Goal: Task Accomplishment & Management: Complete application form

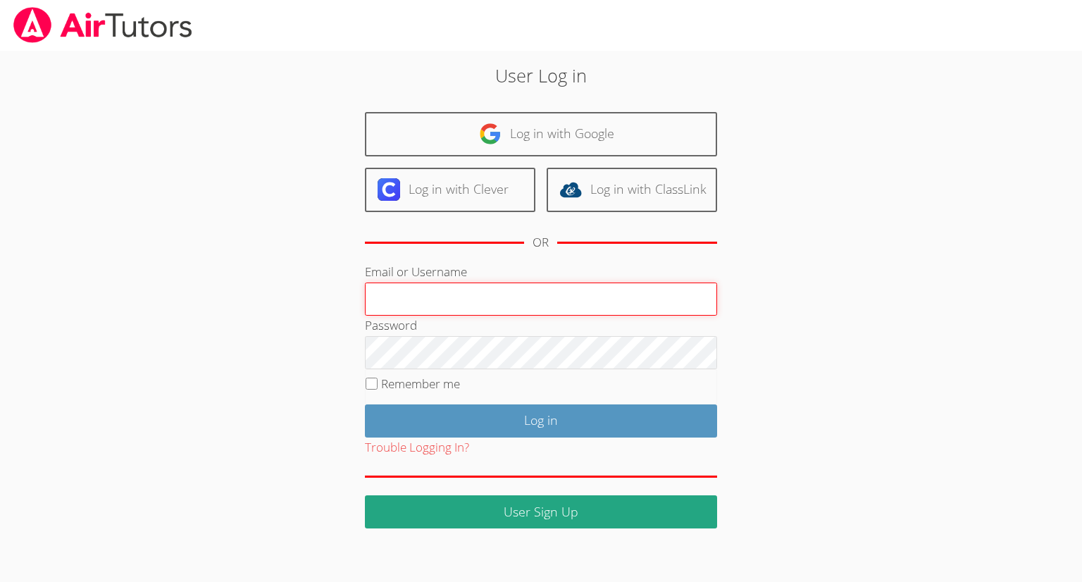
type input "j_m_carrier@yahoo.com"
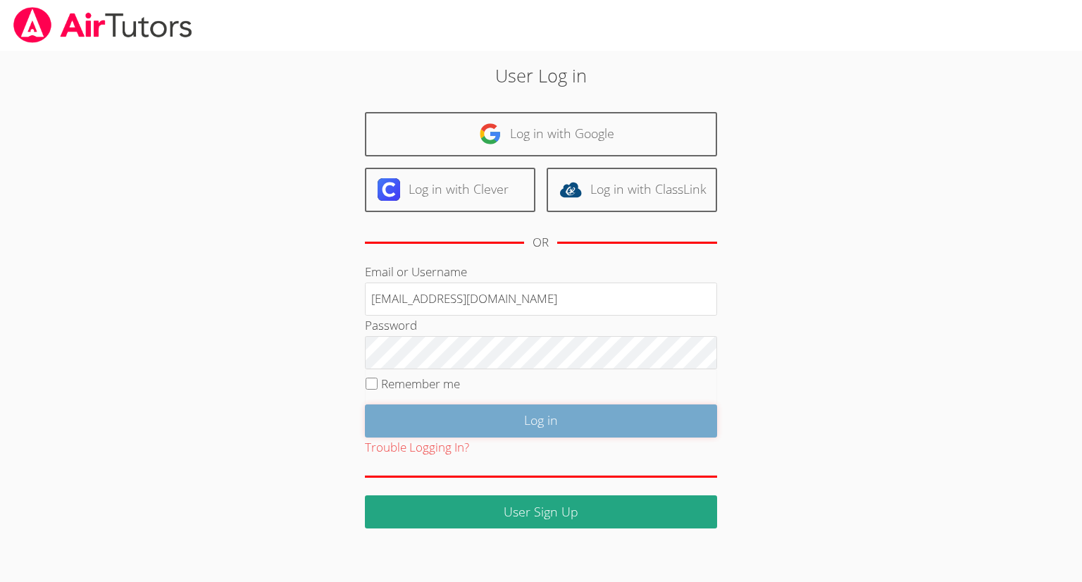
click at [486, 416] on input "Log in" at bounding box center [541, 420] width 352 height 33
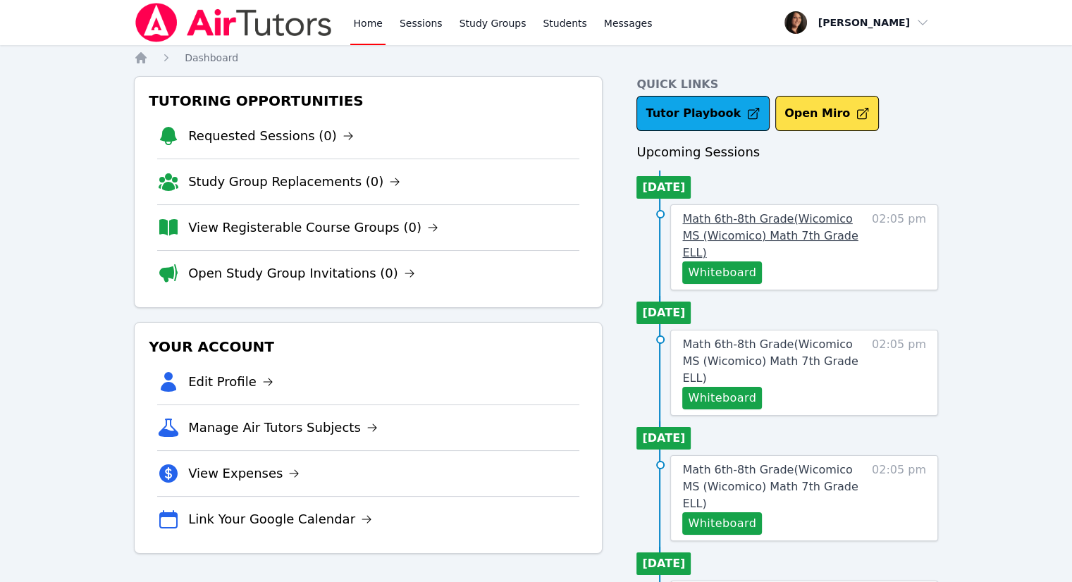
click at [796, 231] on span "Math 6th-8th Grade ( Wicomico MS (Wicomico) Math 7th Grade ELL )" at bounding box center [769, 235] width 175 height 47
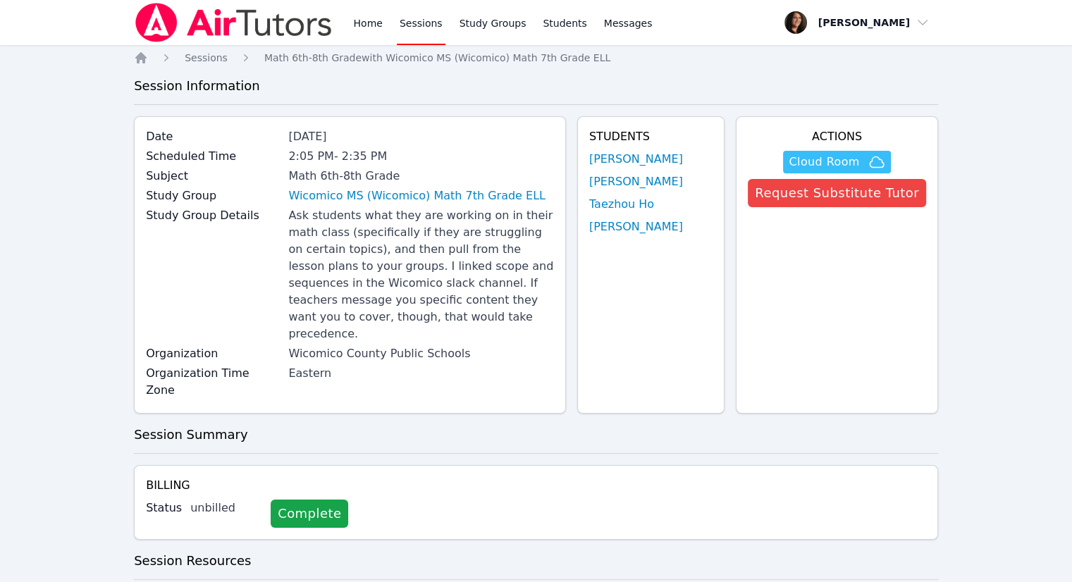
click at [854, 159] on span "Cloud Room" at bounding box center [823, 162] width 70 height 17
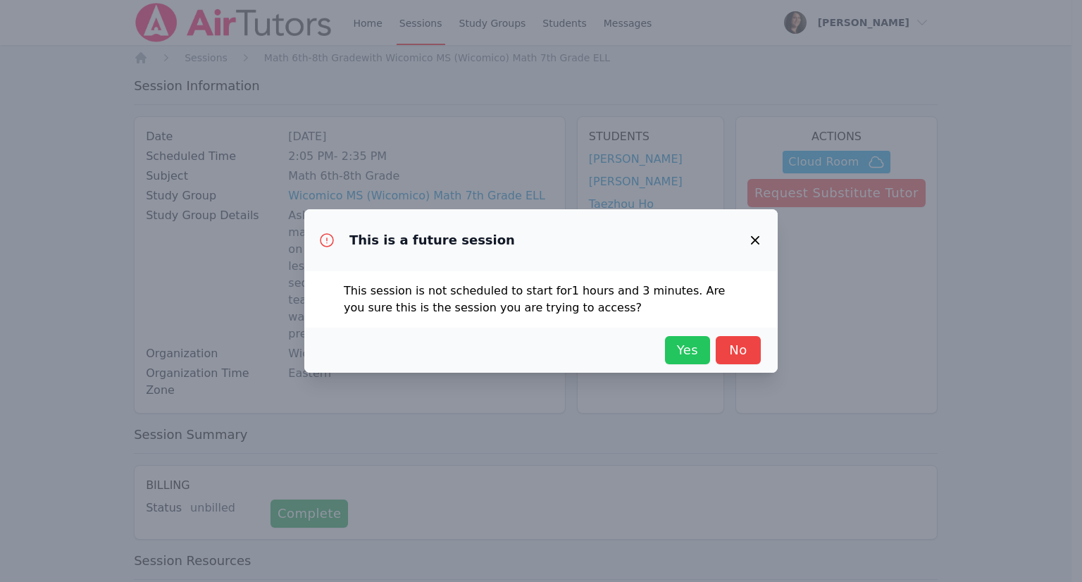
click at [682, 349] on span "Yes" at bounding box center [687, 350] width 31 height 20
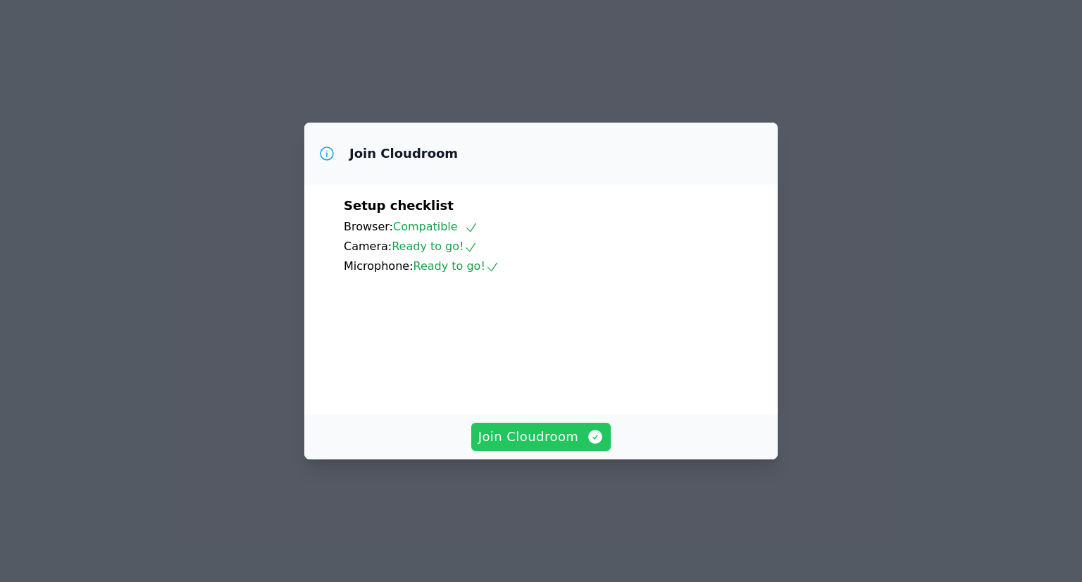
click at [526, 447] on span "Join Cloudroom" at bounding box center [541, 437] width 126 height 20
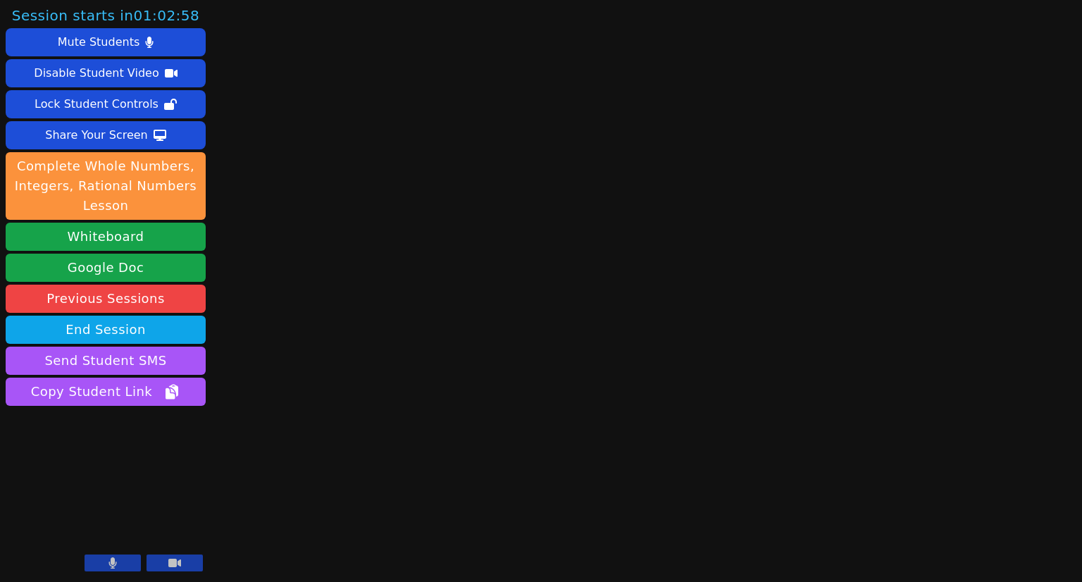
click at [124, 564] on button at bounding box center [113, 562] width 56 height 17
click at [193, 561] on button at bounding box center [175, 562] width 56 height 17
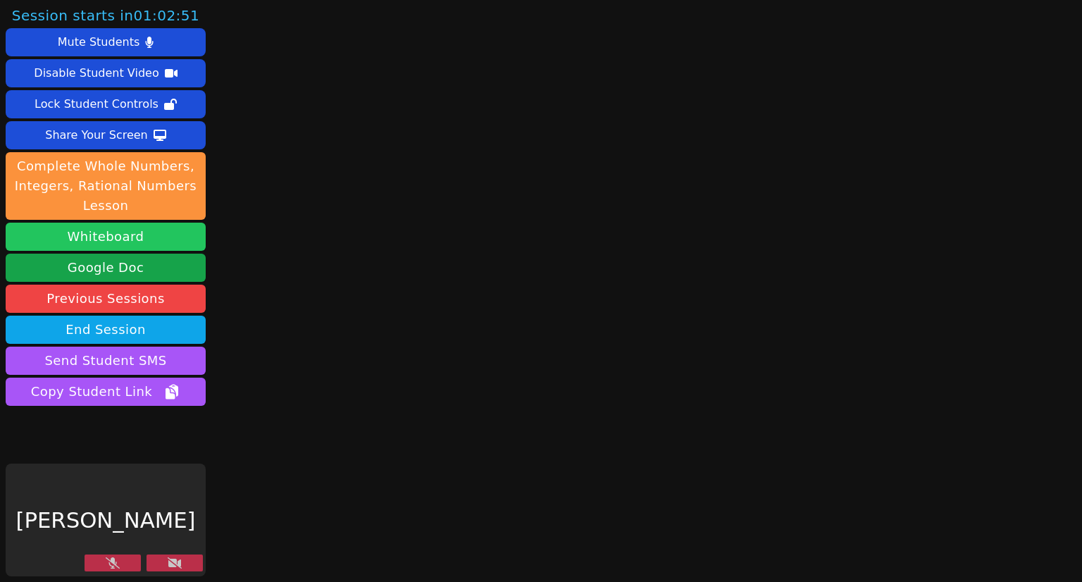
click at [135, 238] on button "Whiteboard" at bounding box center [106, 237] width 200 height 28
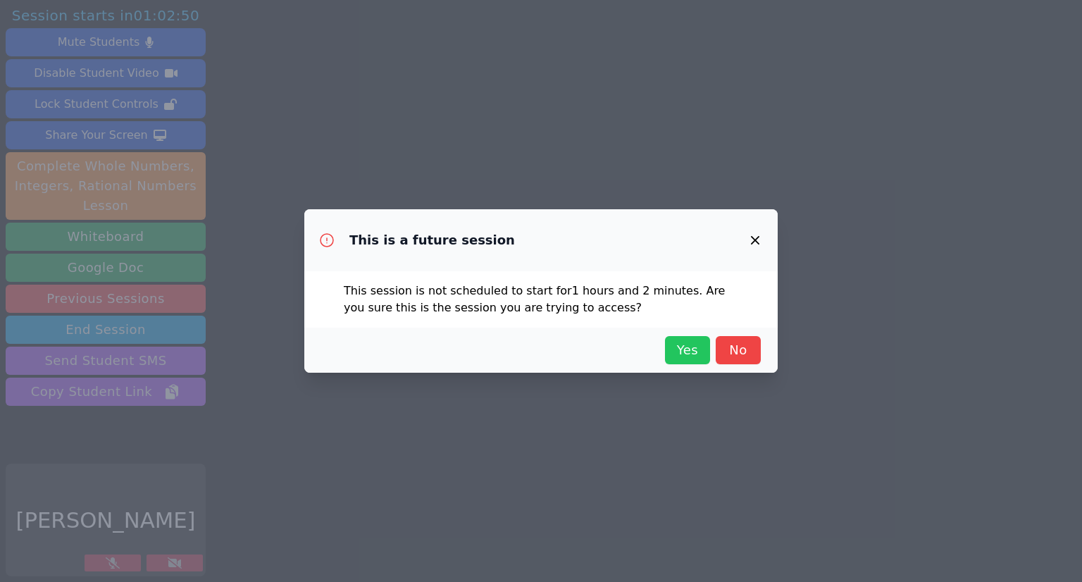
click at [685, 346] on span "Yes" at bounding box center [687, 350] width 31 height 20
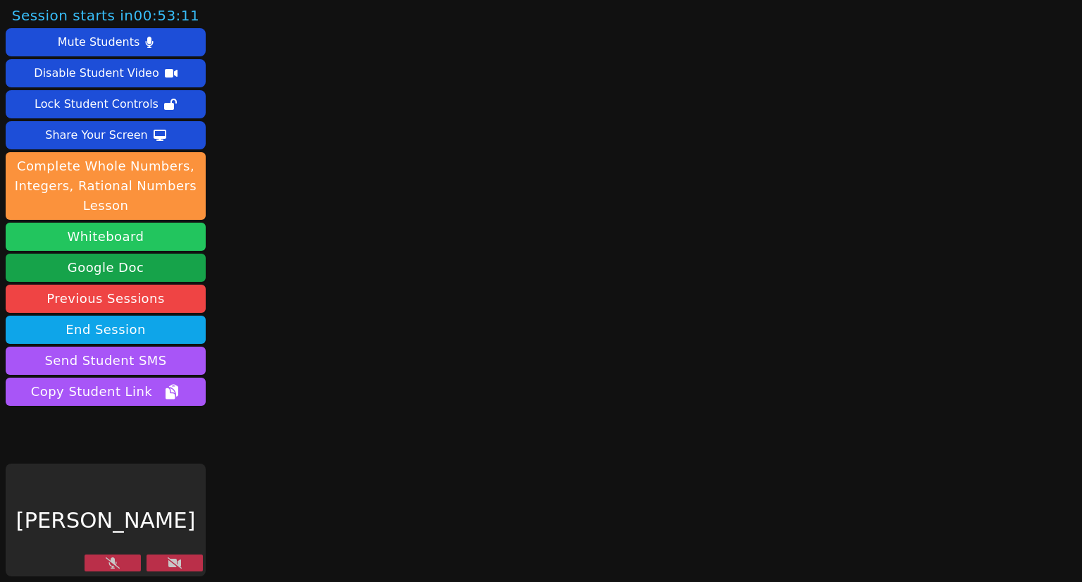
click at [90, 232] on button "Whiteboard" at bounding box center [106, 237] width 200 height 28
click at [106, 235] on button "Whiteboard" at bounding box center [106, 237] width 200 height 28
click at [93, 239] on button "Whiteboard" at bounding box center [106, 237] width 200 height 28
click at [122, 232] on button "Whiteboard" at bounding box center [106, 237] width 200 height 28
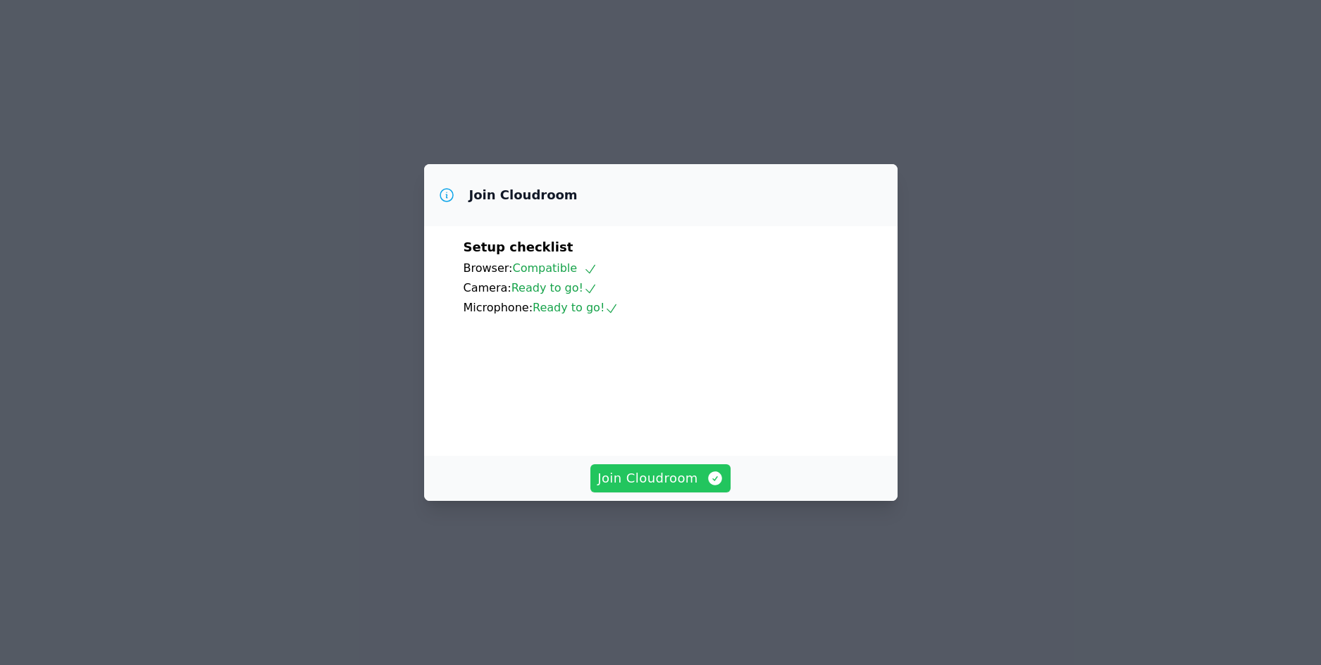
click at [647, 488] on span "Join Cloudroom" at bounding box center [660, 478] width 126 height 20
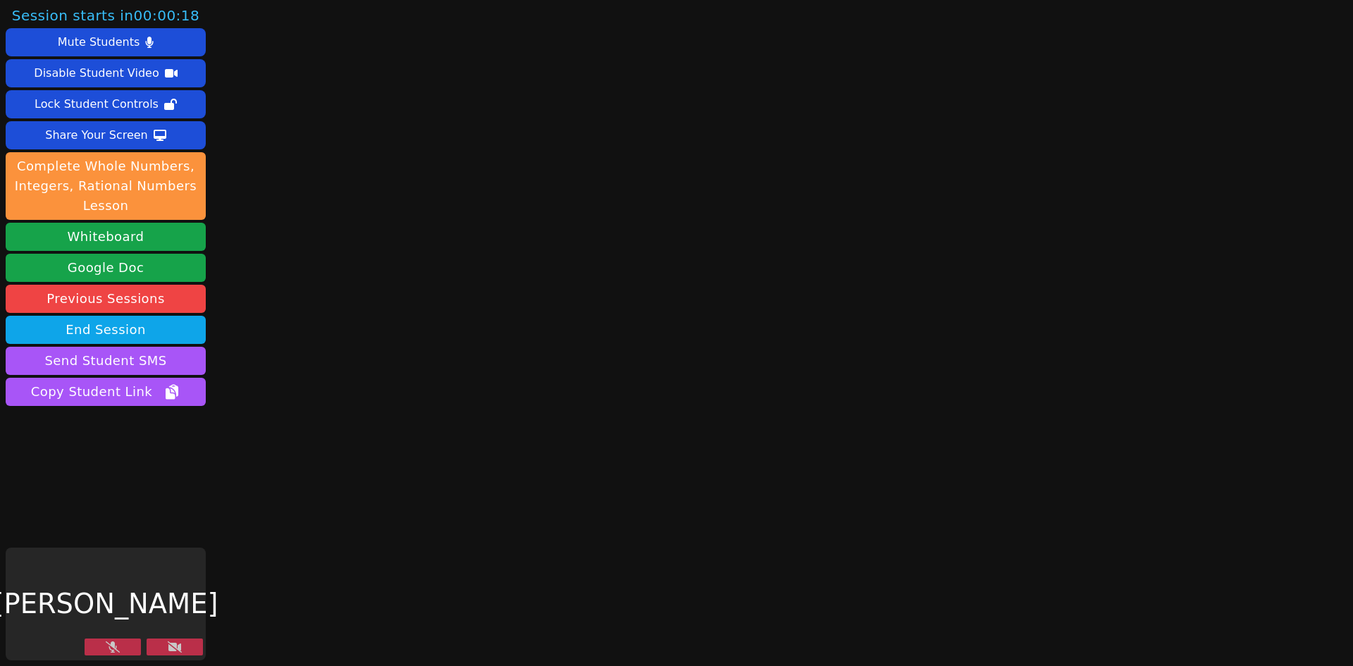
click at [181, 646] on icon at bounding box center [175, 646] width 14 height 11
click at [104, 647] on button at bounding box center [113, 646] width 56 height 17
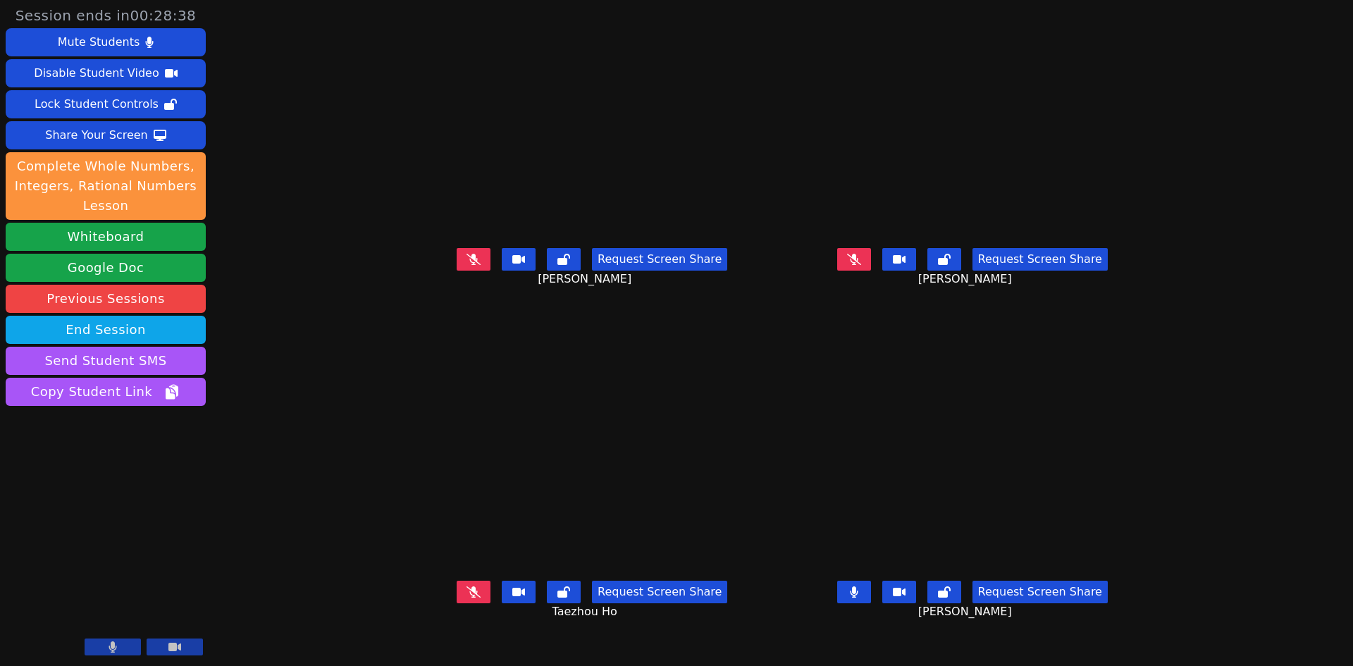
click at [871, 603] on button at bounding box center [854, 591] width 34 height 23
click at [116, 136] on div "Share Your Screen" at bounding box center [96, 135] width 103 height 23
click at [466, 265] on icon at bounding box center [473, 259] width 14 height 11
click at [457, 271] on button at bounding box center [474, 259] width 34 height 23
click at [861, 265] on icon at bounding box center [854, 259] width 14 height 11
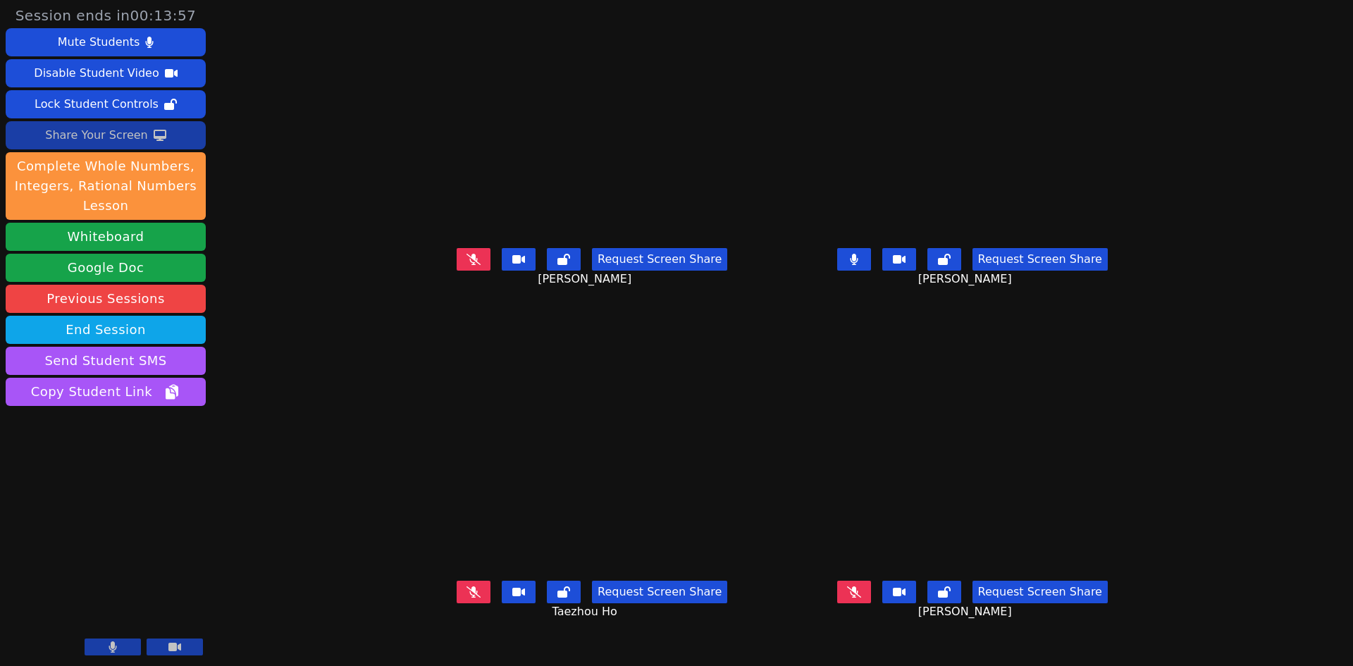
click at [857, 265] on icon at bounding box center [854, 259] width 8 height 11
click at [470, 597] on icon at bounding box center [474, 591] width 8 height 11
click at [466, 597] on icon at bounding box center [473, 591] width 14 height 11
click at [871, 603] on button at bounding box center [854, 591] width 34 height 23
click at [466, 265] on icon at bounding box center [473, 259] width 14 height 11
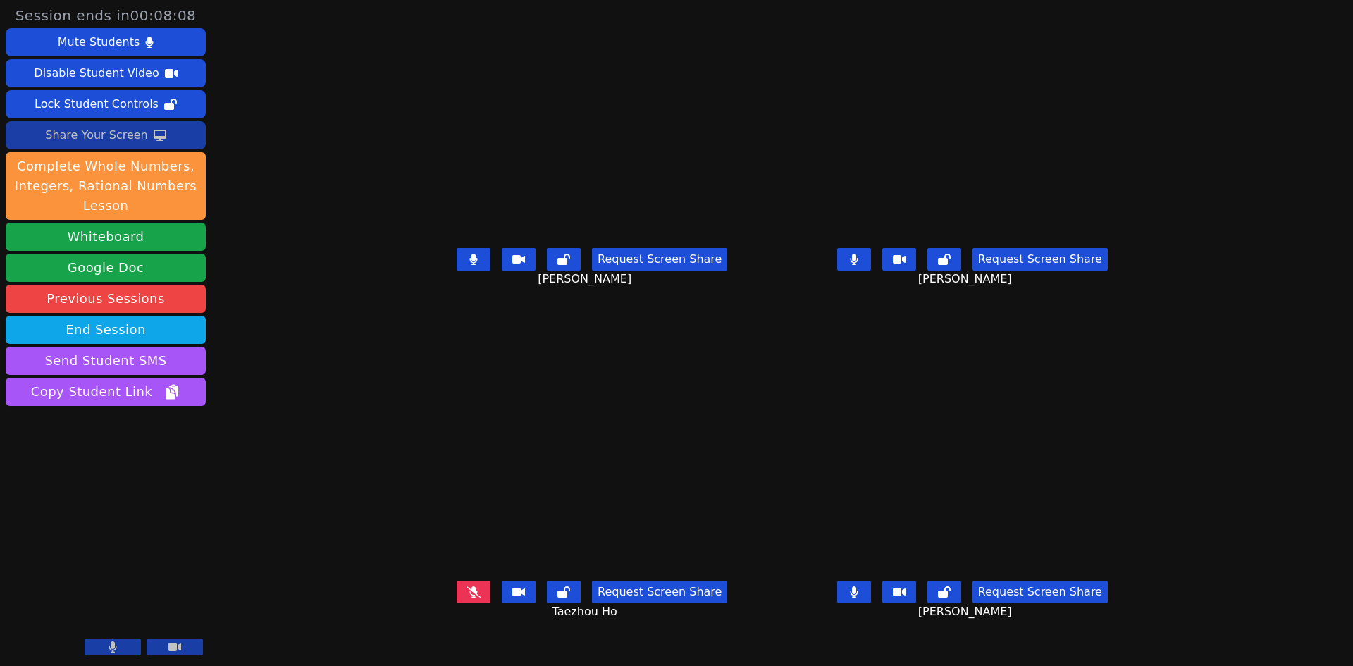
click at [457, 271] on button at bounding box center [474, 259] width 34 height 23
click at [466, 597] on icon at bounding box center [473, 591] width 14 height 11
click at [457, 603] on button at bounding box center [474, 591] width 34 height 23
click at [857, 597] on icon at bounding box center [854, 591] width 8 height 11
click at [466, 265] on icon at bounding box center [473, 259] width 14 height 11
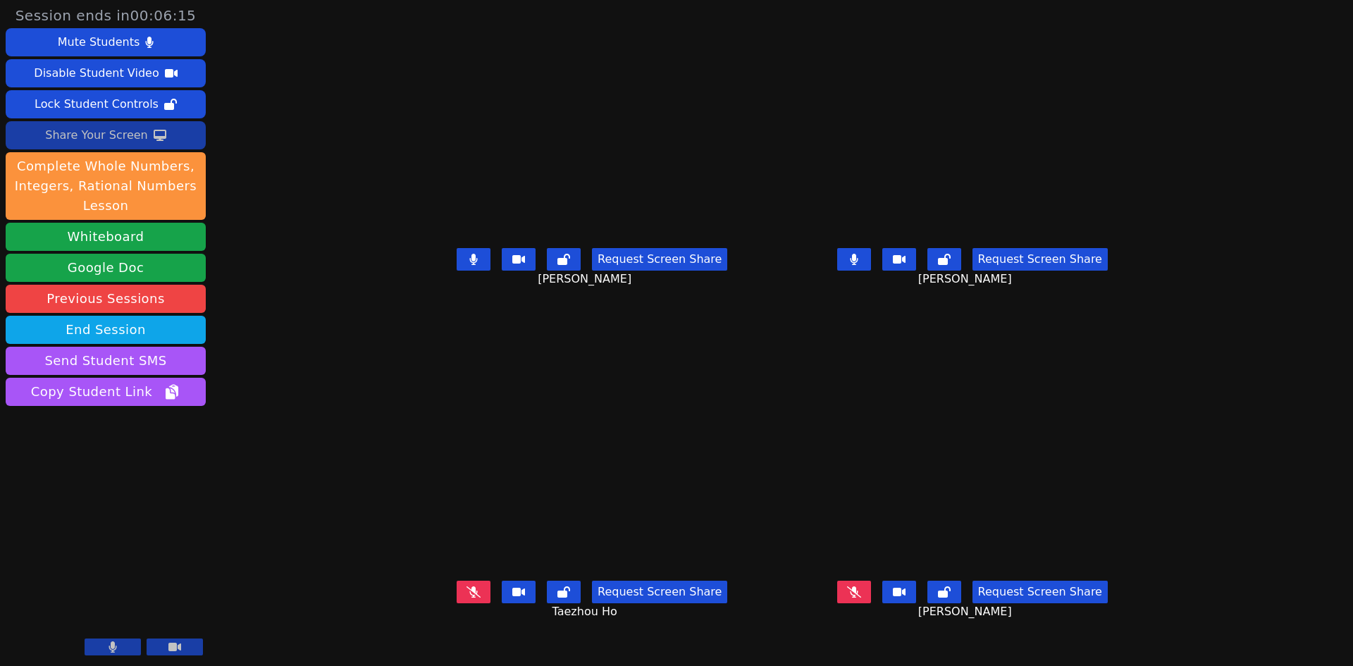
click at [457, 271] on button at bounding box center [474, 259] width 34 height 23
click at [861, 597] on icon at bounding box center [854, 591] width 14 height 11
click at [858, 597] on icon at bounding box center [854, 591] width 8 height 11
click at [457, 603] on button at bounding box center [474, 591] width 34 height 23
click at [470, 597] on icon at bounding box center [474, 591] width 8 height 11
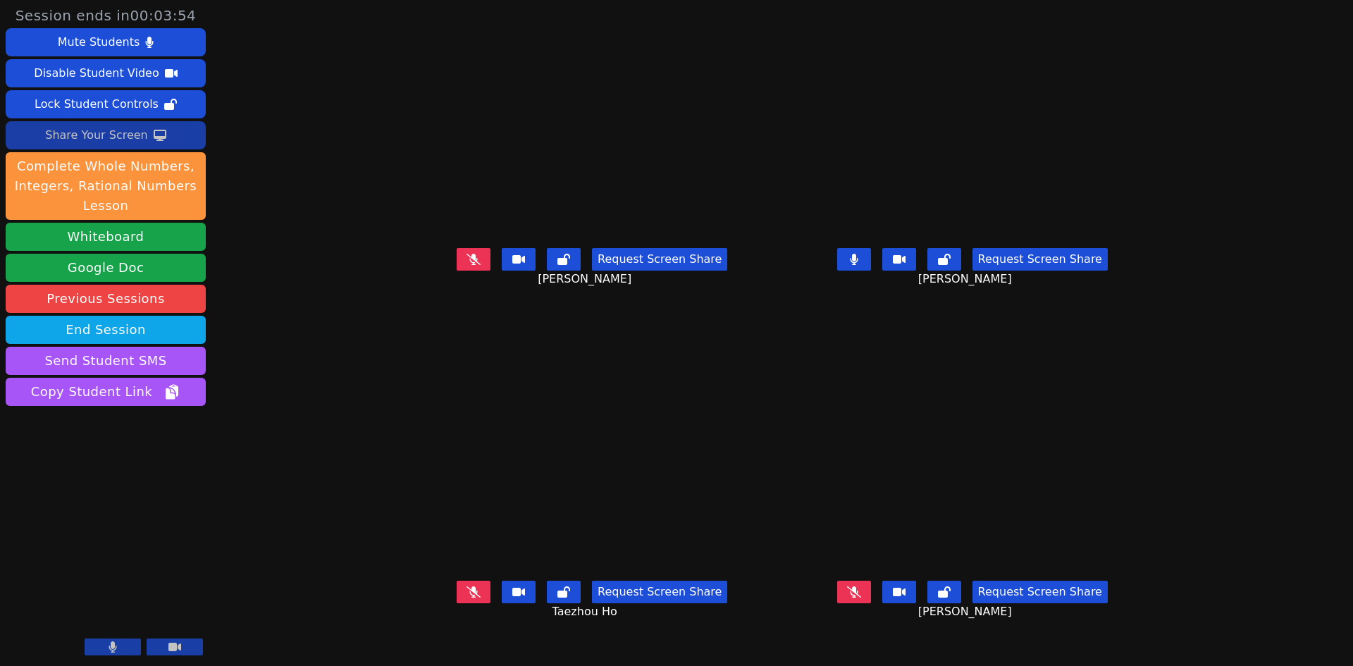
click at [466, 265] on icon at bounding box center [473, 259] width 14 height 11
click at [457, 271] on button at bounding box center [474, 259] width 34 height 23
click at [861, 597] on icon at bounding box center [854, 591] width 14 height 11
click at [857, 597] on icon at bounding box center [854, 591] width 8 height 11
click at [466, 597] on icon at bounding box center [473, 591] width 14 height 11
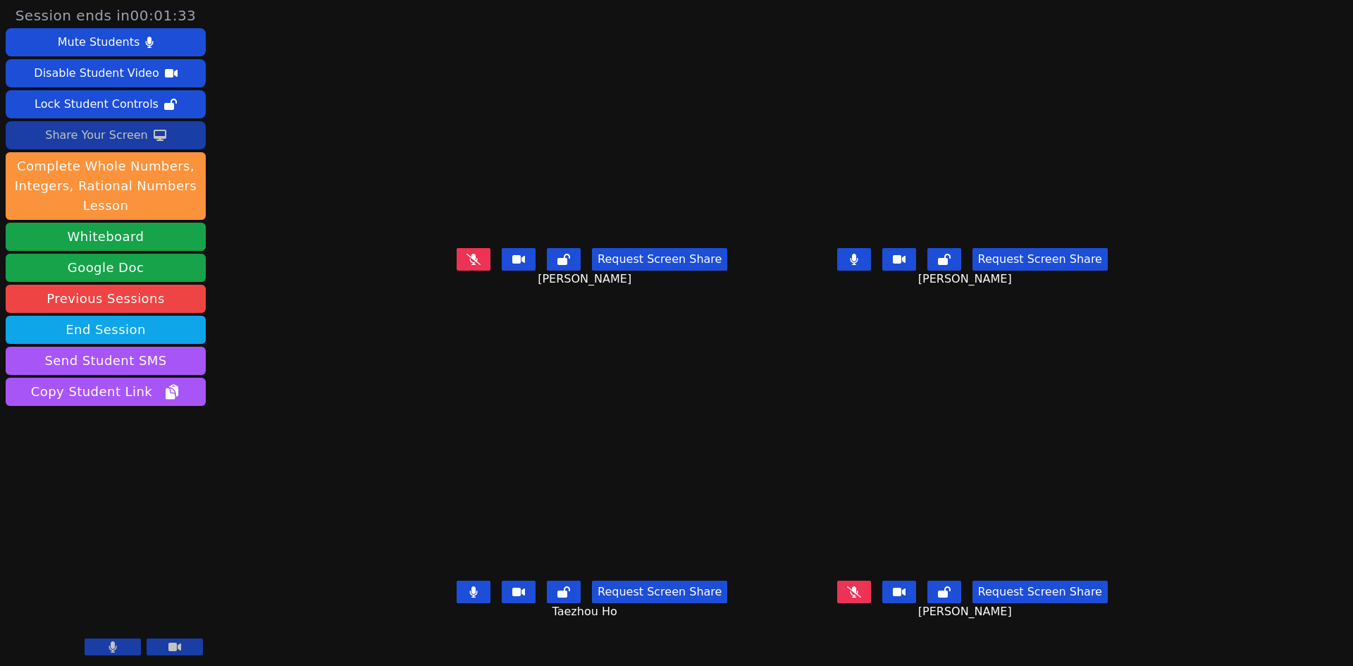
click at [469, 597] on icon at bounding box center [473, 591] width 8 height 11
click at [457, 271] on button at bounding box center [474, 259] width 34 height 23
click at [466, 597] on icon at bounding box center [473, 591] width 14 height 11
click at [457, 603] on button at bounding box center [474, 591] width 34 height 23
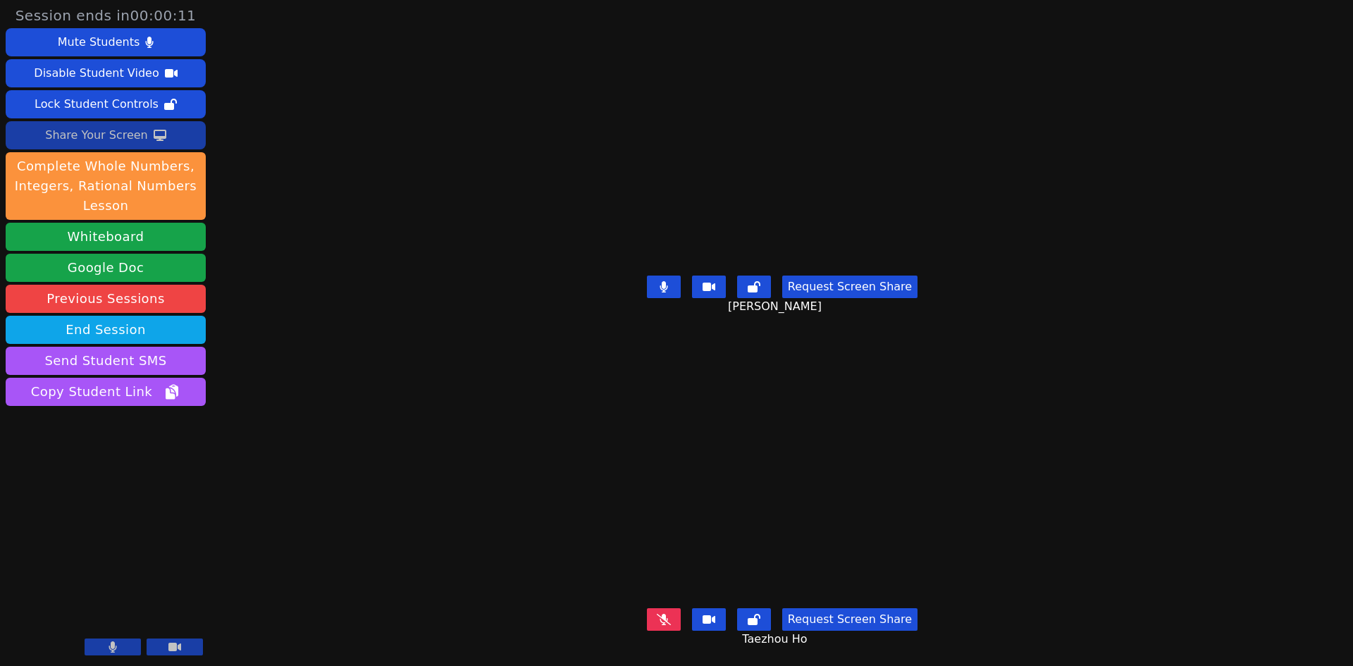
click at [159, 650] on button at bounding box center [175, 646] width 56 height 17
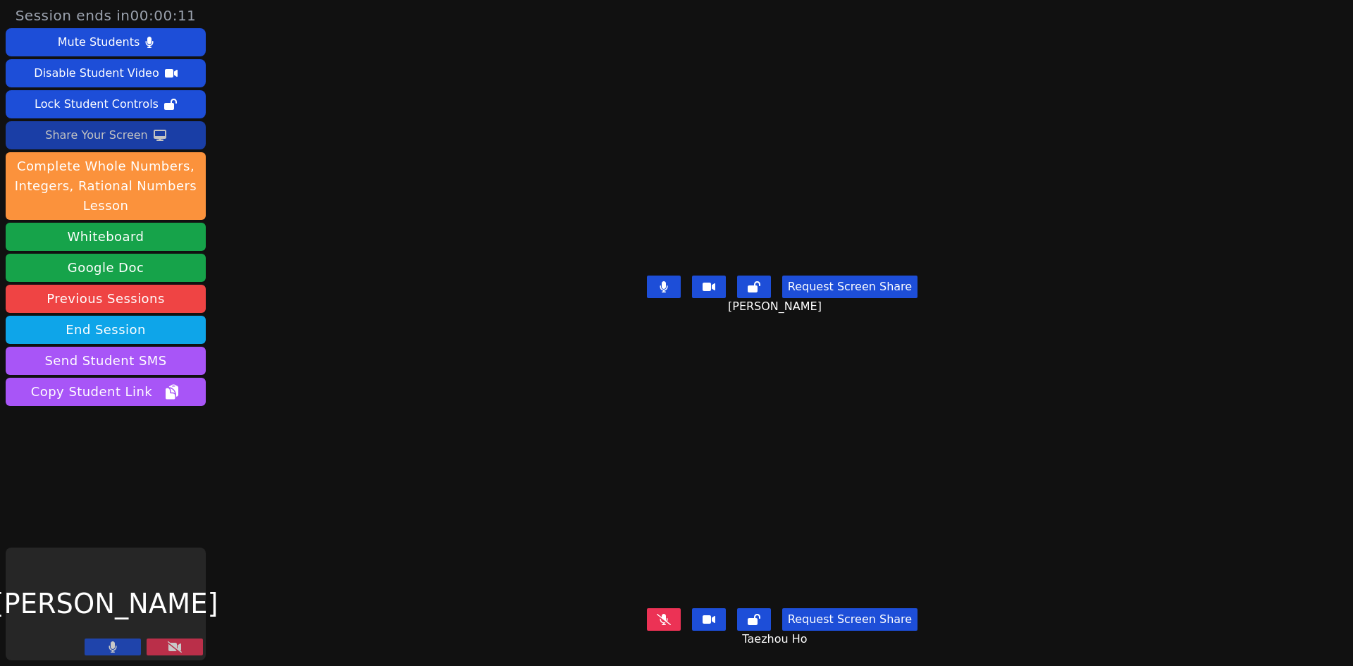
click at [111, 646] on icon at bounding box center [113, 646] width 8 height 11
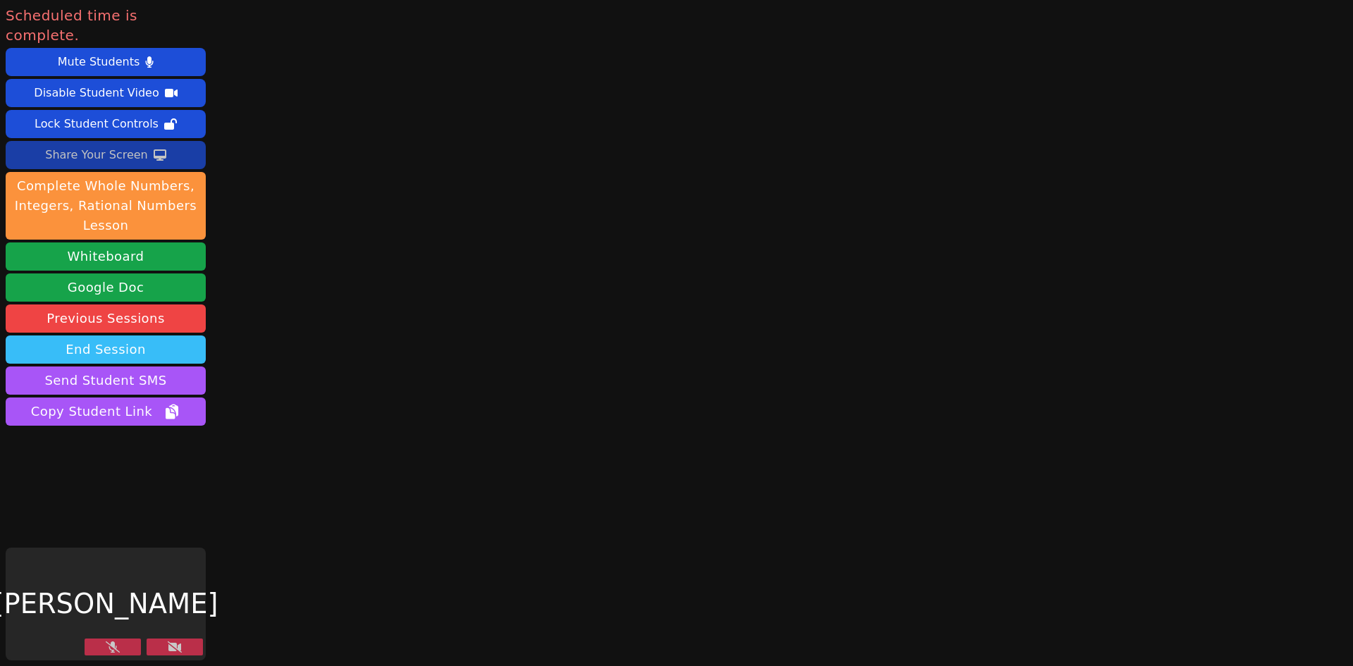
click at [82, 335] on button "End Session" at bounding box center [106, 349] width 200 height 28
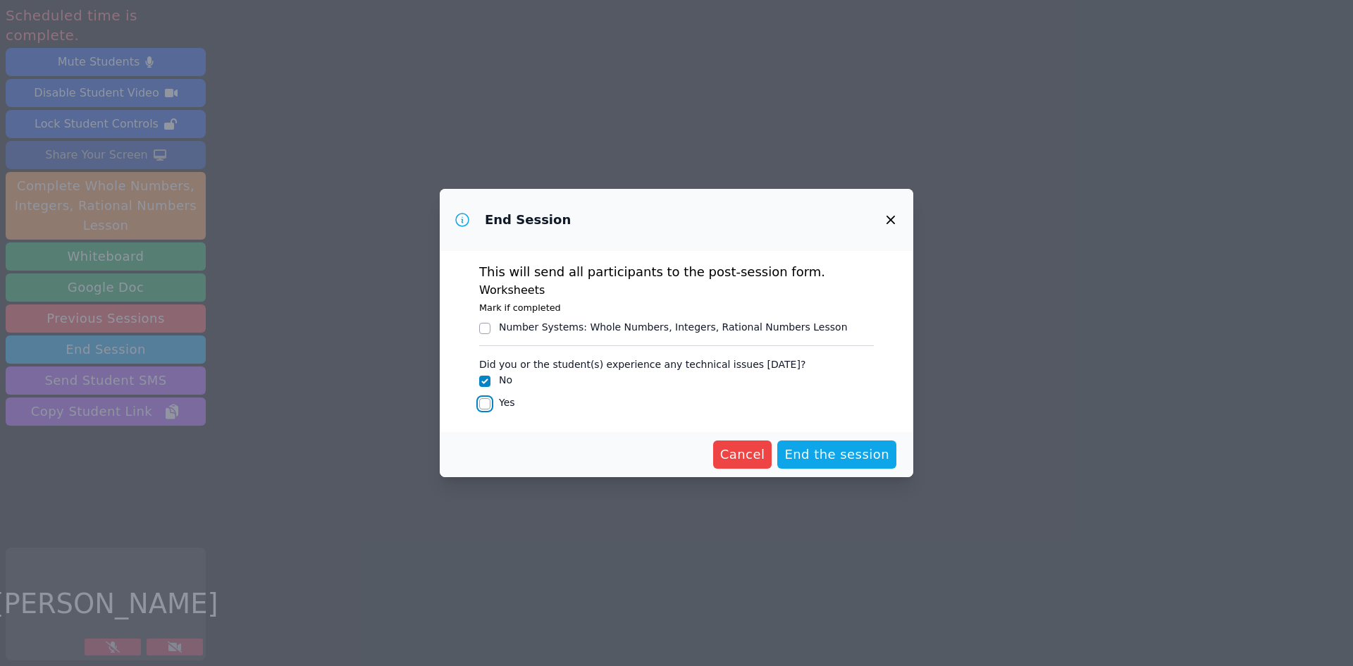
click at [481, 402] on input "Yes" at bounding box center [484, 403] width 11 height 11
checkbox input "true"
checkbox input "false"
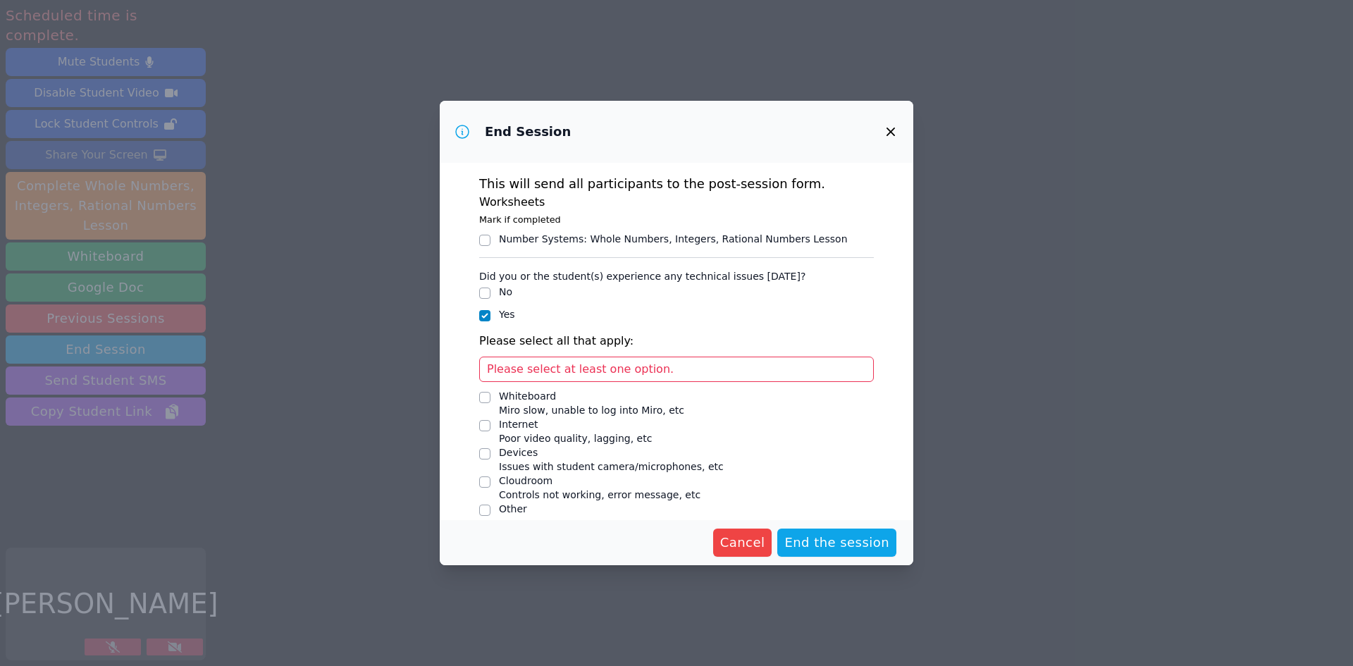
click at [611, 366] on span "Please select at least one option." at bounding box center [580, 368] width 187 height 13
click at [483, 453] on input "Devices Issues with student camera/microphones, etc" at bounding box center [484, 453] width 11 height 11
checkbox input "true"
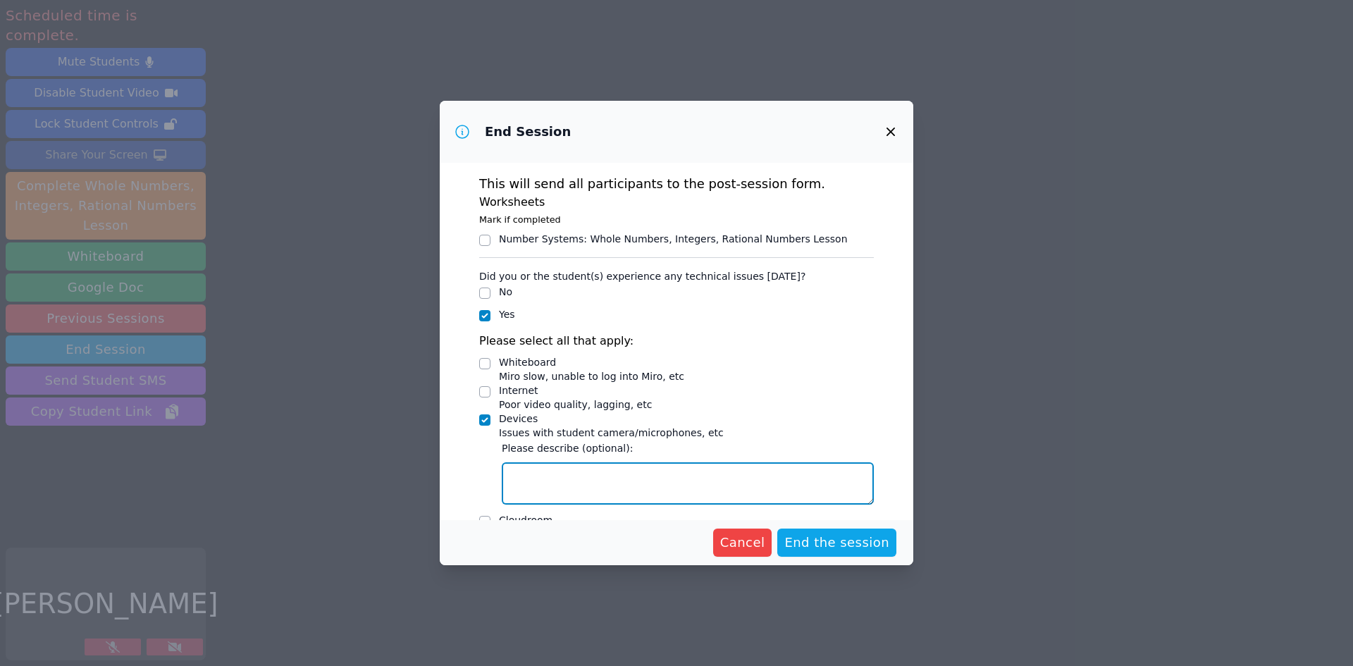
click at [553, 487] on textarea "Devices Issues with student camera/microphones, etc" at bounding box center [688, 483] width 372 height 42
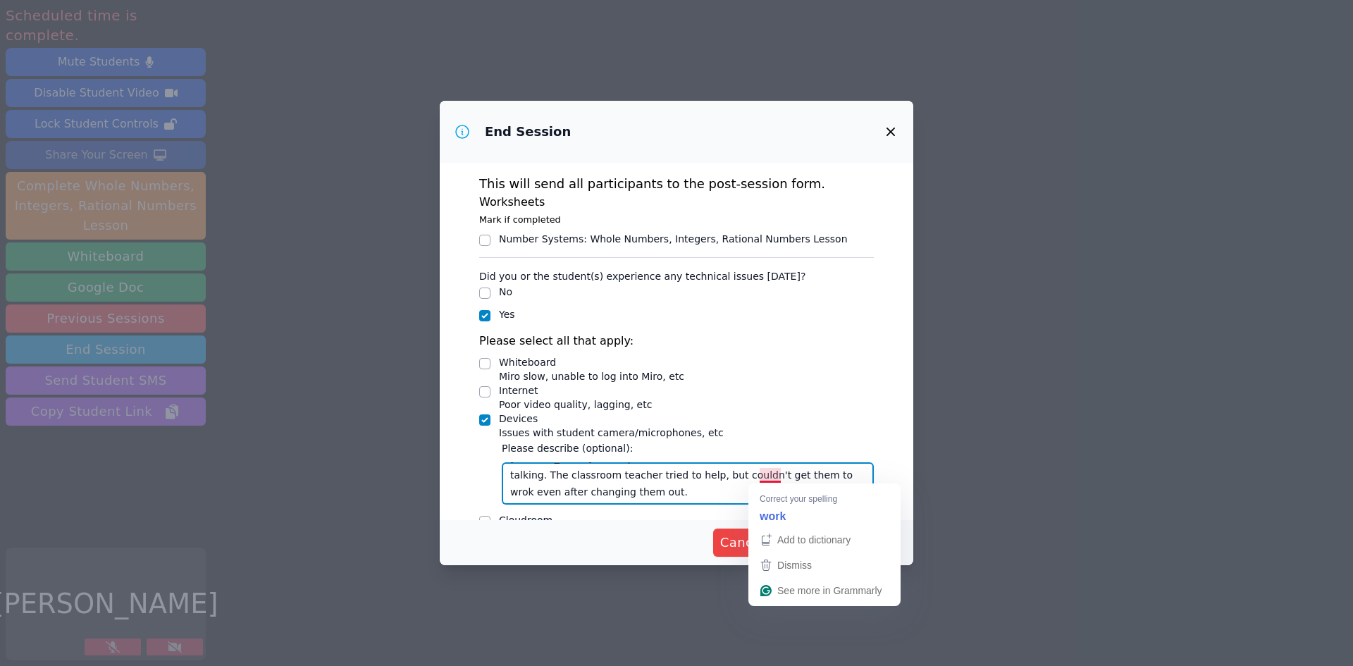
click at [773, 476] on textarea "Samarha's headphones didn't work. We couldn't hear her talking. The classroom t…" at bounding box center [688, 483] width 372 height 42
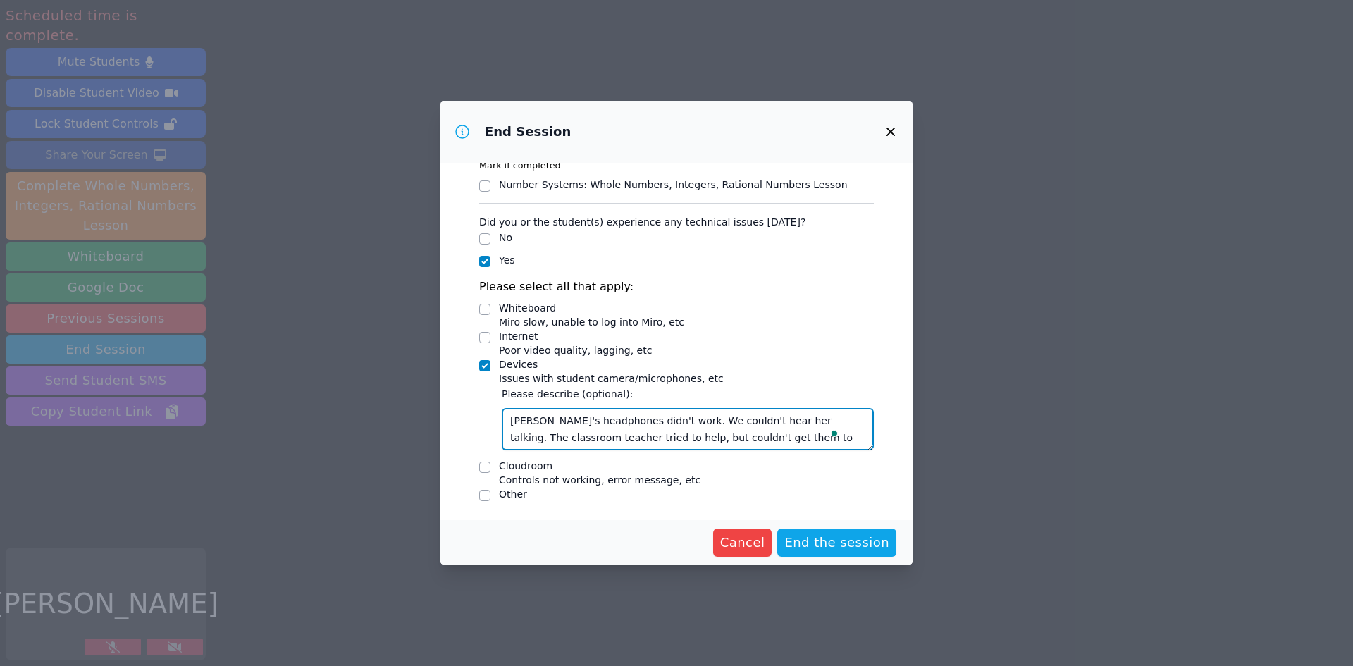
scroll to position [0, 0]
type textarea "Samarha's headphones didn't work. We couldn't hear her talking. The classroom t…"
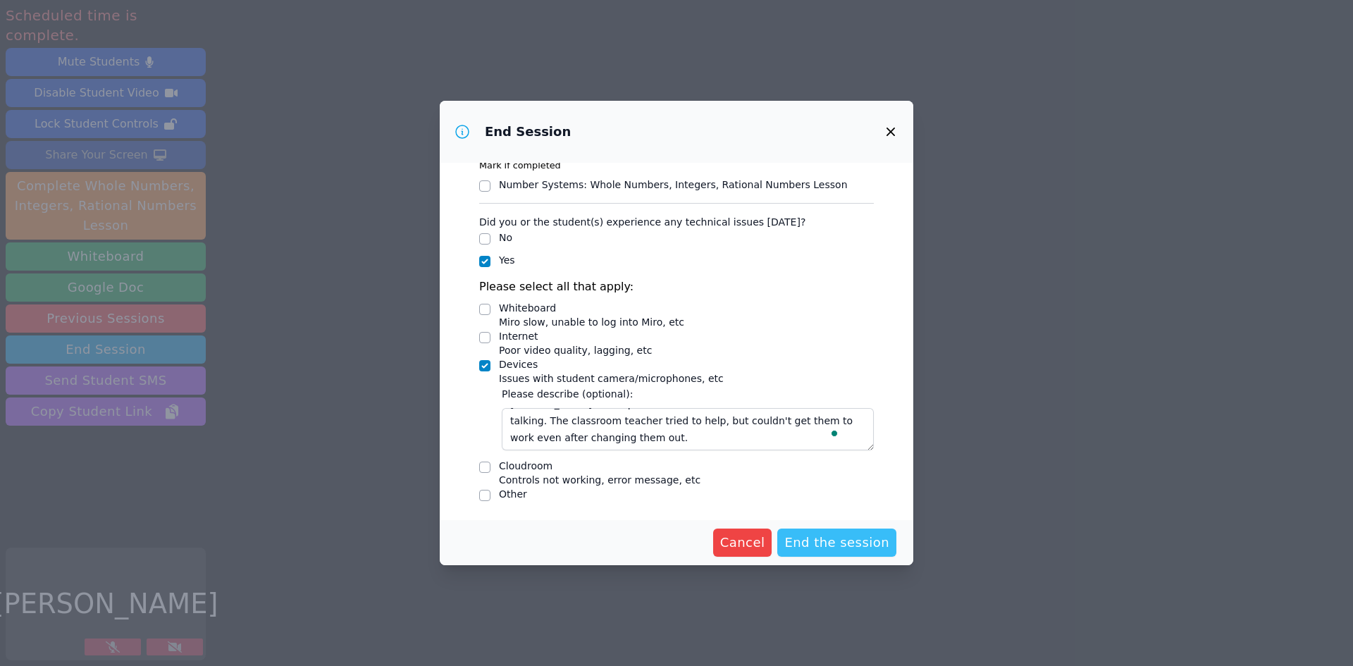
click at [846, 536] on span "End the session" at bounding box center [836, 543] width 105 height 20
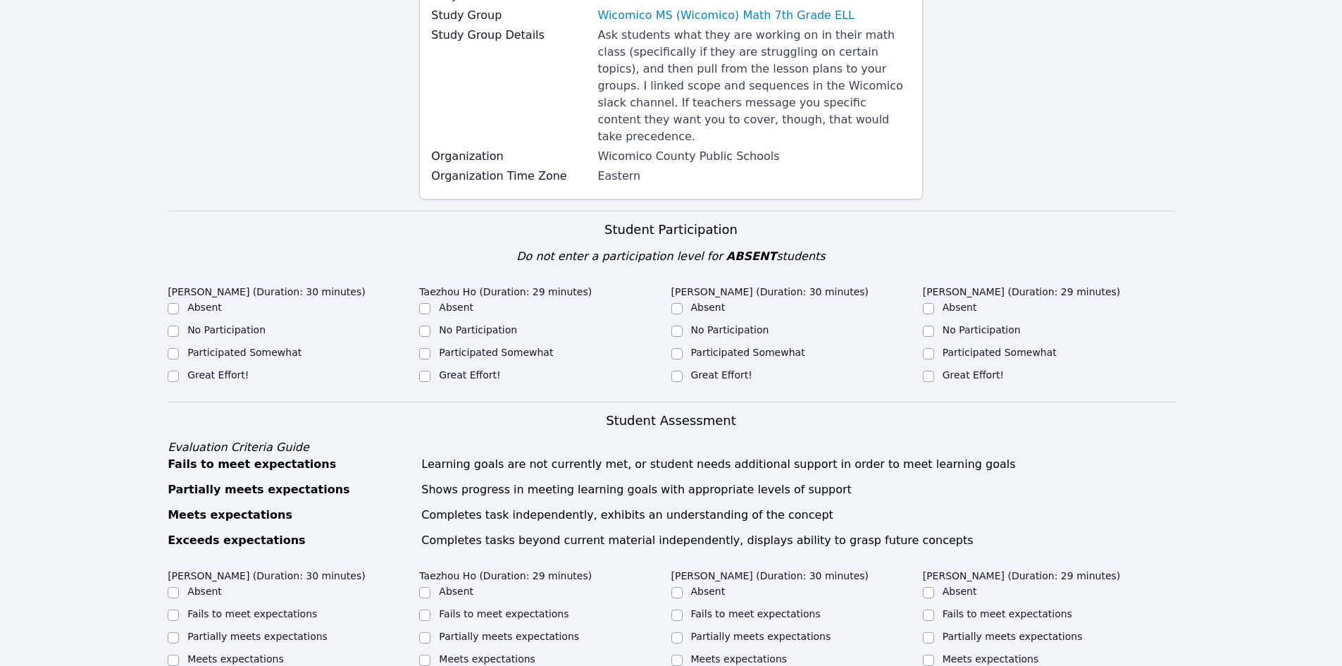
click at [208, 369] on label "Great Effort!" at bounding box center [217, 374] width 61 height 11
click at [179, 371] on input "Great Effort!" at bounding box center [173, 376] width 11 height 11
checkbox input "true"
click at [447, 369] on label "Great Effort!" at bounding box center [469, 374] width 61 height 11
click at [430, 371] on input "Great Effort!" at bounding box center [424, 376] width 11 height 11
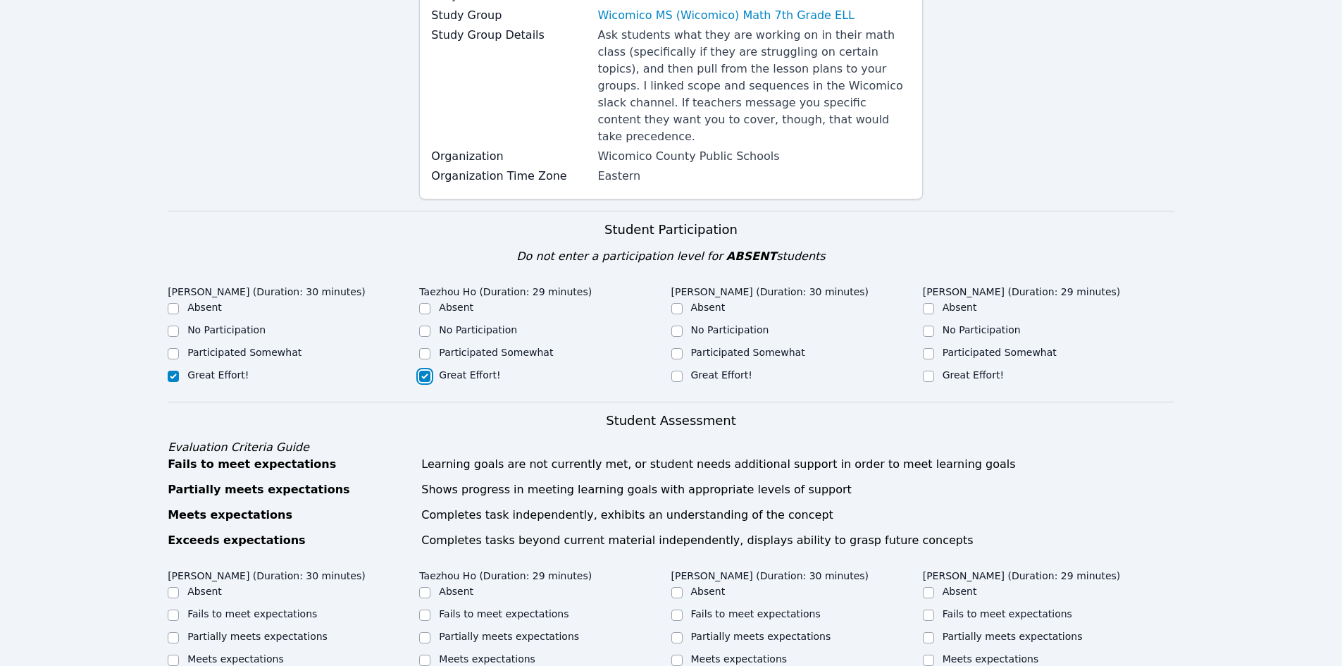
checkbox input "true"
click at [690, 368] on div "Great Effort!" at bounding box center [797, 376] width 252 height 17
click at [970, 369] on label "Great Effort!" at bounding box center [973, 374] width 61 height 11
click at [934, 371] on input "Great Effort!" at bounding box center [928, 376] width 11 height 11
checkbox input "true"
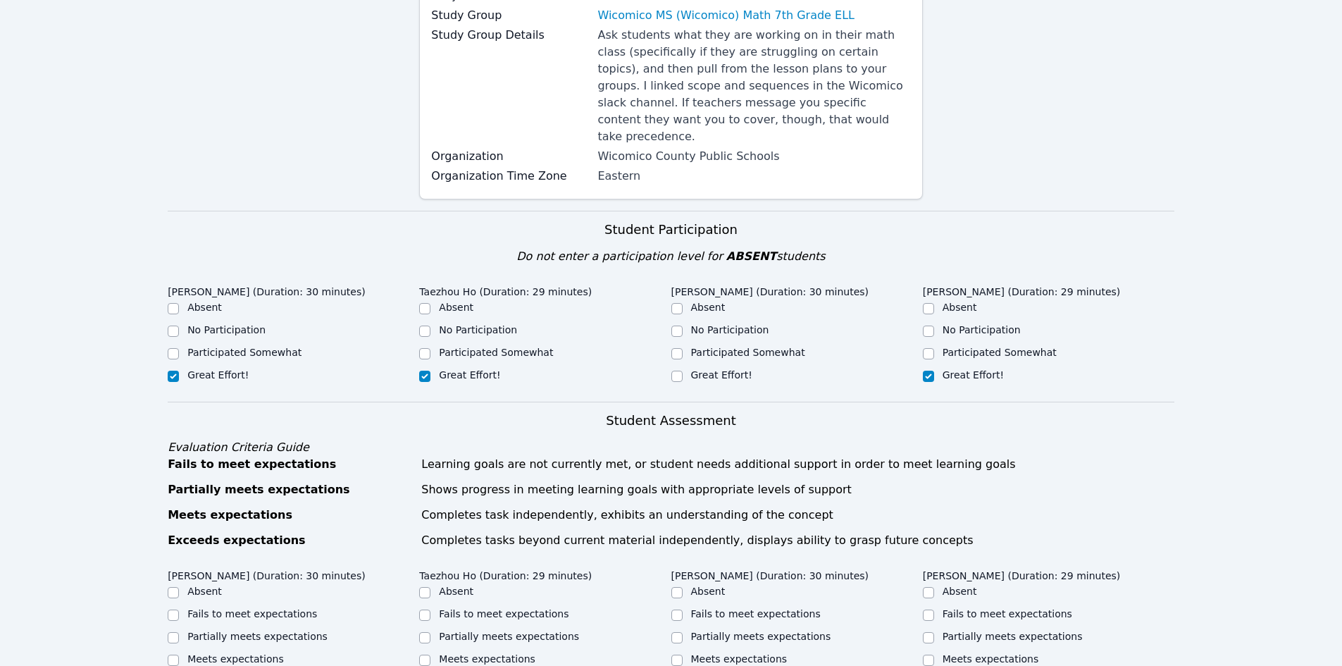
click at [725, 369] on label "Great Effort!" at bounding box center [721, 374] width 61 height 11
click at [683, 371] on input "Great Effort!" at bounding box center [676, 376] width 11 height 11
checkbox input "true"
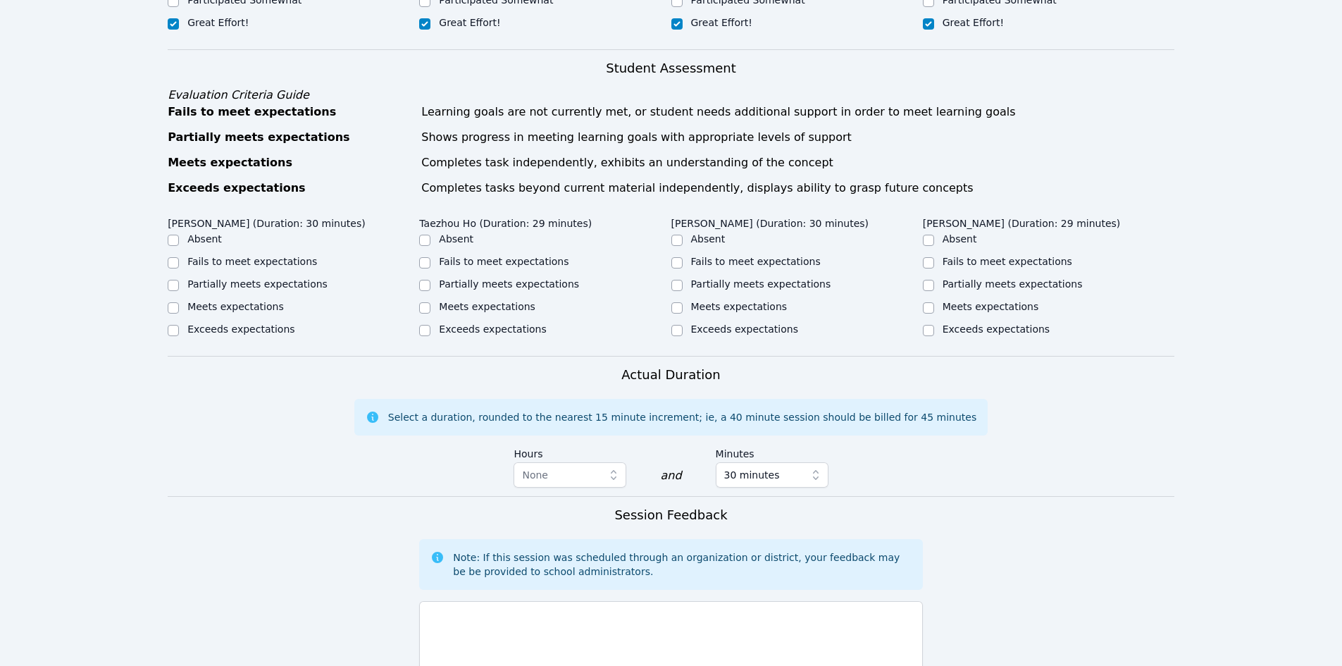
click at [230, 301] on label "Meets expectations" at bounding box center [235, 306] width 97 height 11
click at [179, 302] on input "Meets expectations" at bounding box center [173, 307] width 11 height 11
checkbox input "true"
drag, startPoint x: 441, startPoint y: 290, endPoint x: 463, endPoint y: 290, distance: 21.8
click at [442, 301] on label "Meets expectations" at bounding box center [487, 306] width 97 height 11
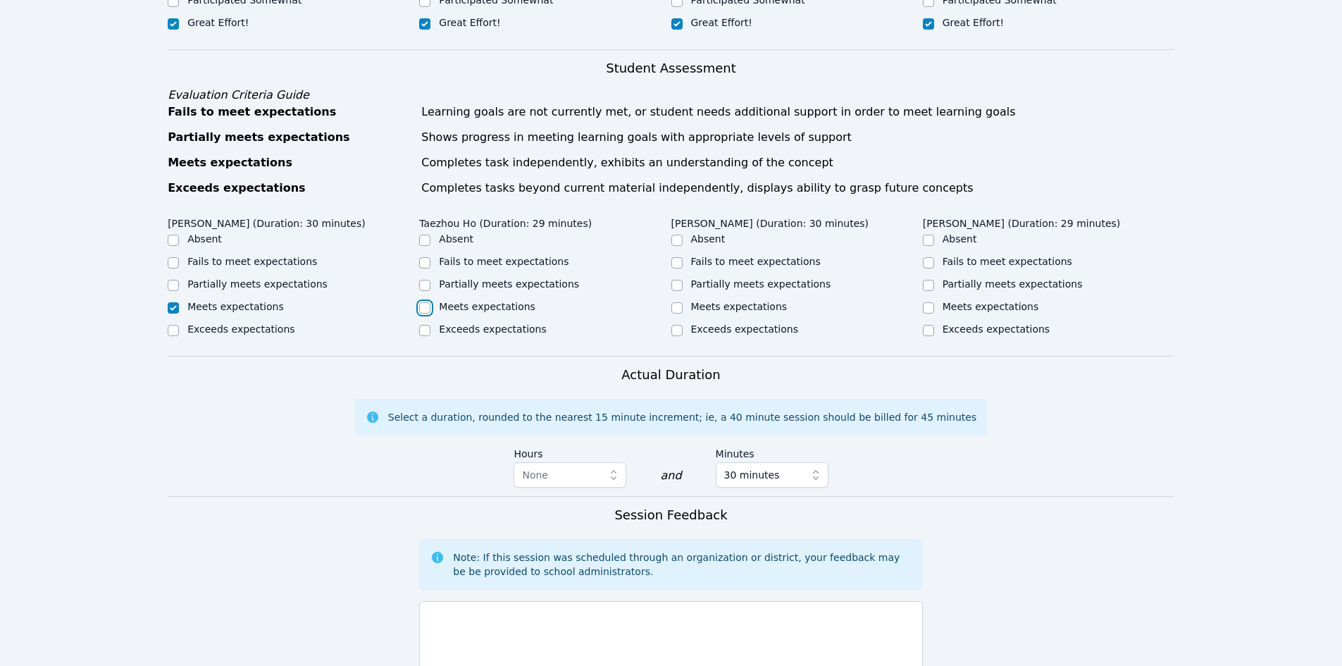
click at [430, 302] on input "Meets expectations" at bounding box center [424, 307] width 11 height 11
checkbox input "true"
click at [723, 301] on label "Meets expectations" at bounding box center [739, 306] width 97 height 11
click at [683, 302] on input "Meets expectations" at bounding box center [676, 307] width 11 height 11
checkbox input "true"
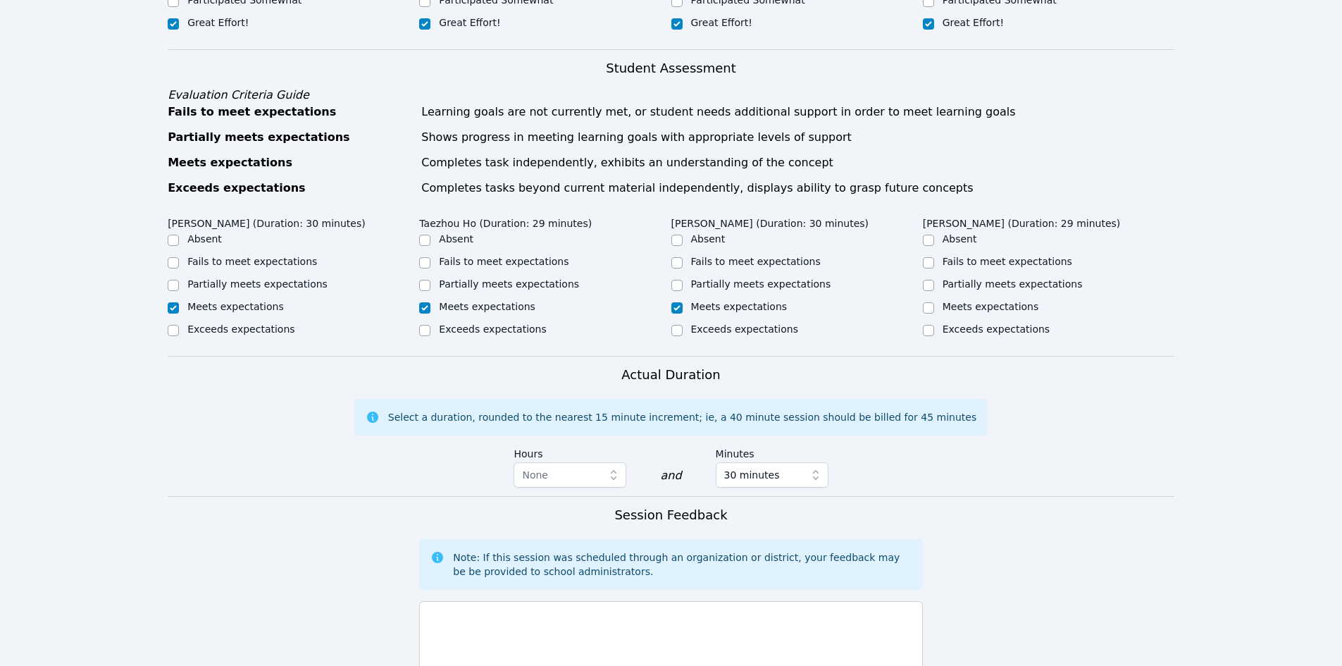
click at [943, 301] on label "Meets expectations" at bounding box center [991, 306] width 97 height 11
click at [934, 302] on input "Meets expectations" at bounding box center [928, 307] width 11 height 11
checkbox input "true"
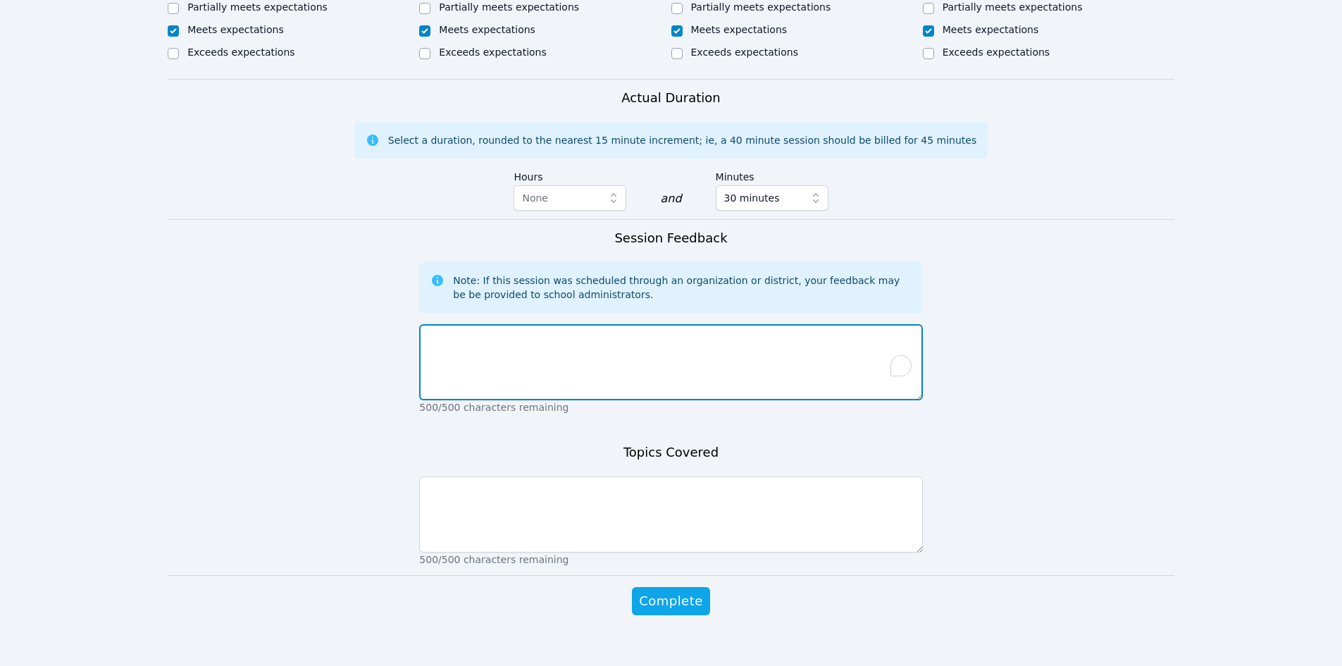
click at [581, 354] on textarea "To enrich screen reader interactions, please activate Accessibility in Grammarl…" at bounding box center [670, 362] width 503 height 76
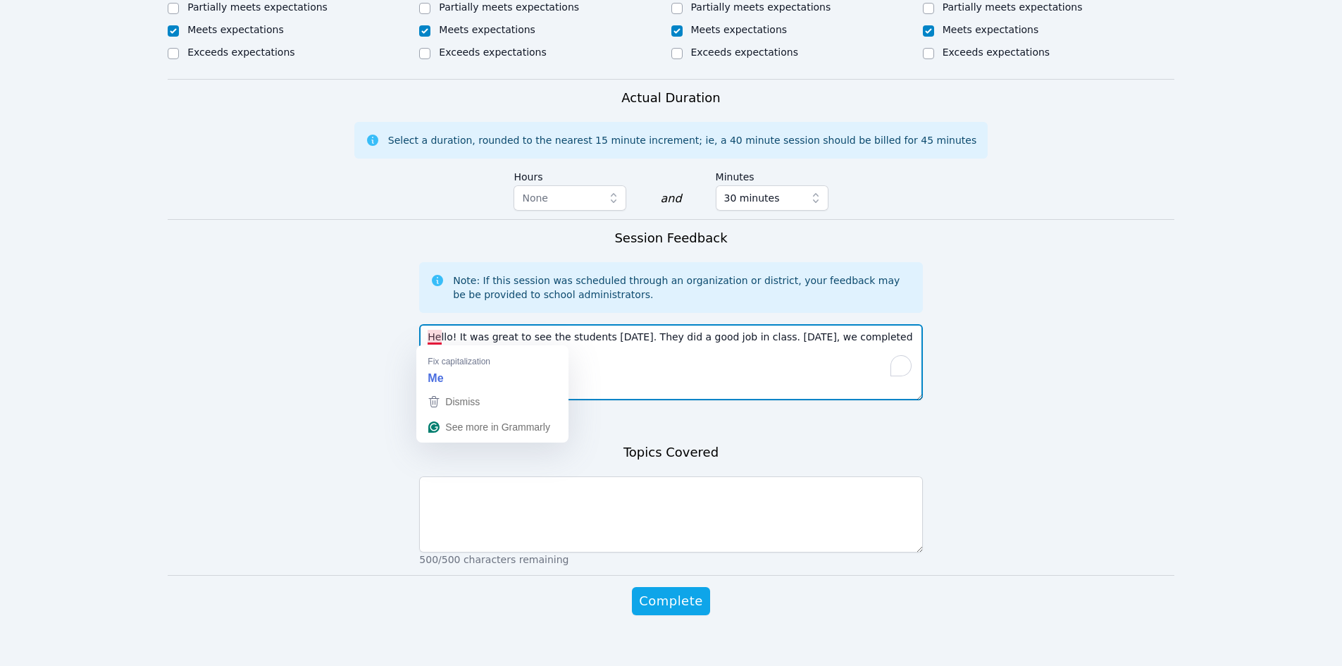
click at [437, 339] on textarea "Hello! It was great to see the students today. They did a good job in class. To…" at bounding box center [670, 362] width 503 height 76
click at [451, 336] on textarea "Hello! It was great to see the students today. They did a good job in class. To…" at bounding box center [670, 362] width 503 height 76
click at [504, 330] on textarea "Hello! It was great to see the students today. They did a good job in class. To…" at bounding box center [670, 362] width 503 height 76
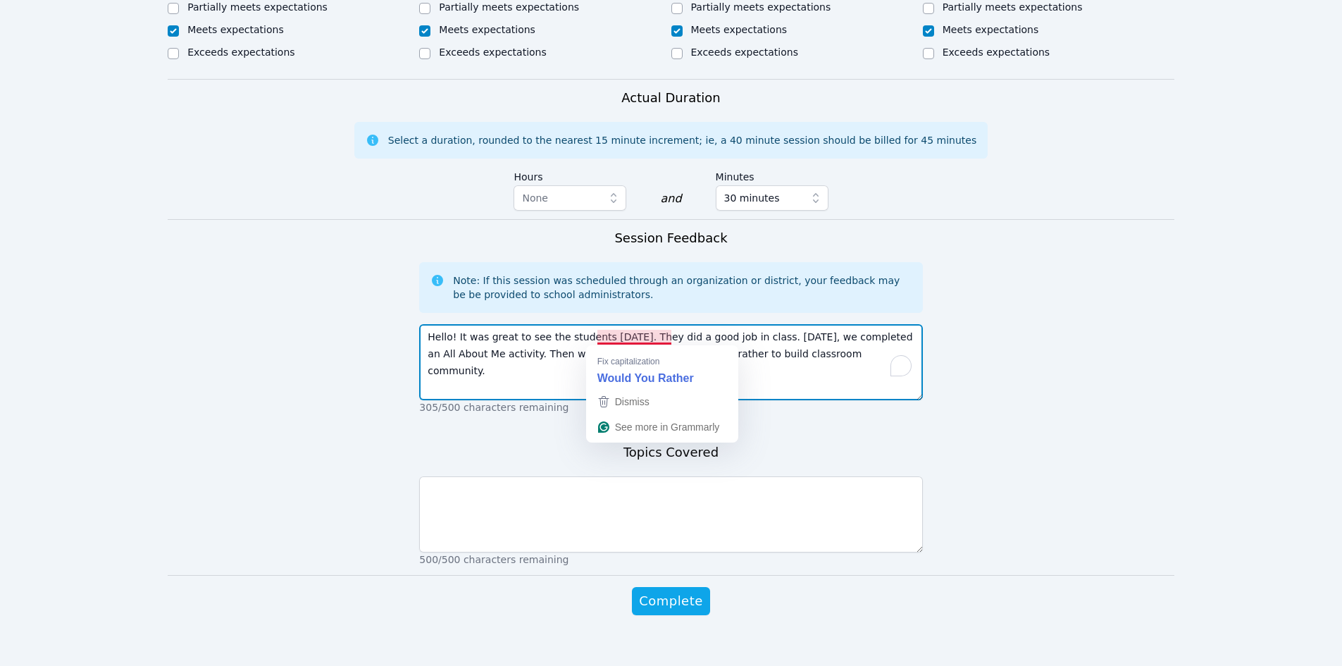
click at [597, 336] on textarea "Hello! It was great to see the students today. They did a good job in class. To…" at bounding box center [670, 362] width 503 height 76
click at [608, 340] on textarea "Hello! It was great to see the students today. They did a good job in class. To…" at bounding box center [670, 362] width 503 height 76
click at [647, 368] on textarea "Hello! It was great to see the students today. They did a good job in class. To…" at bounding box center [670, 362] width 503 height 76
click at [848, 338] on textarea "Hello! It was great to see the students today. They did a good job in class. To…" at bounding box center [670, 362] width 503 height 76
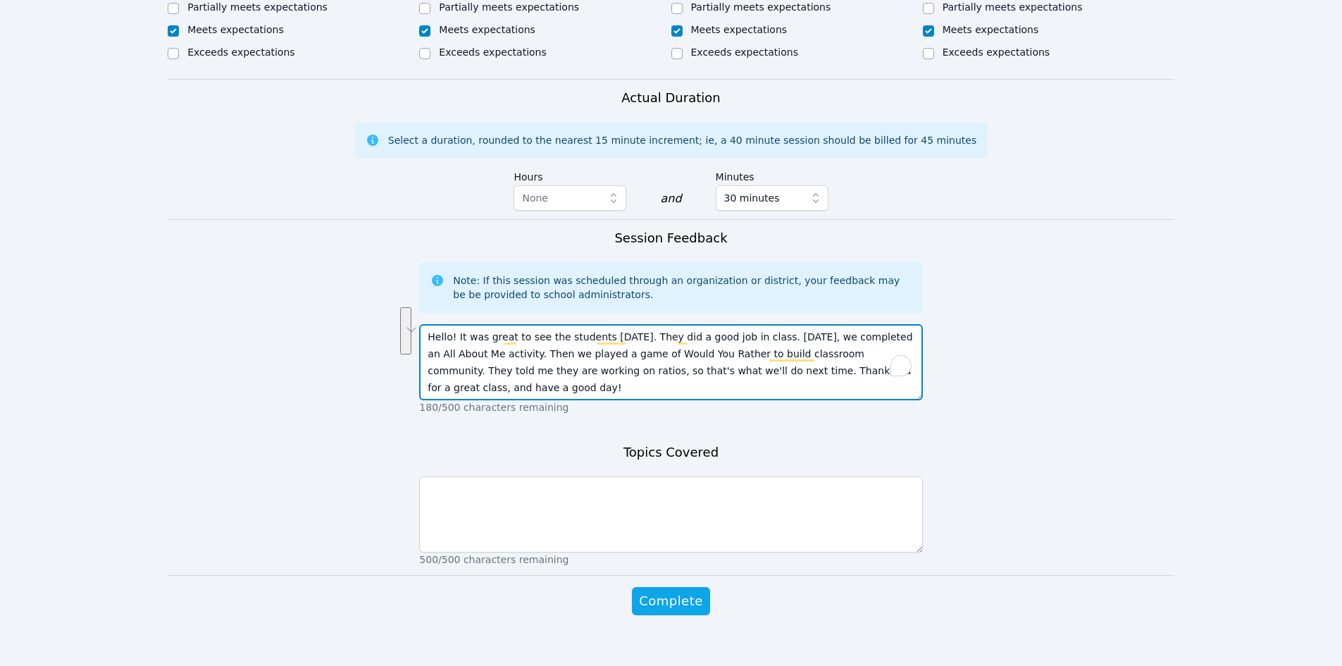
type textarea "Hello! It was great to see the students today. They did a good job in class. To…"
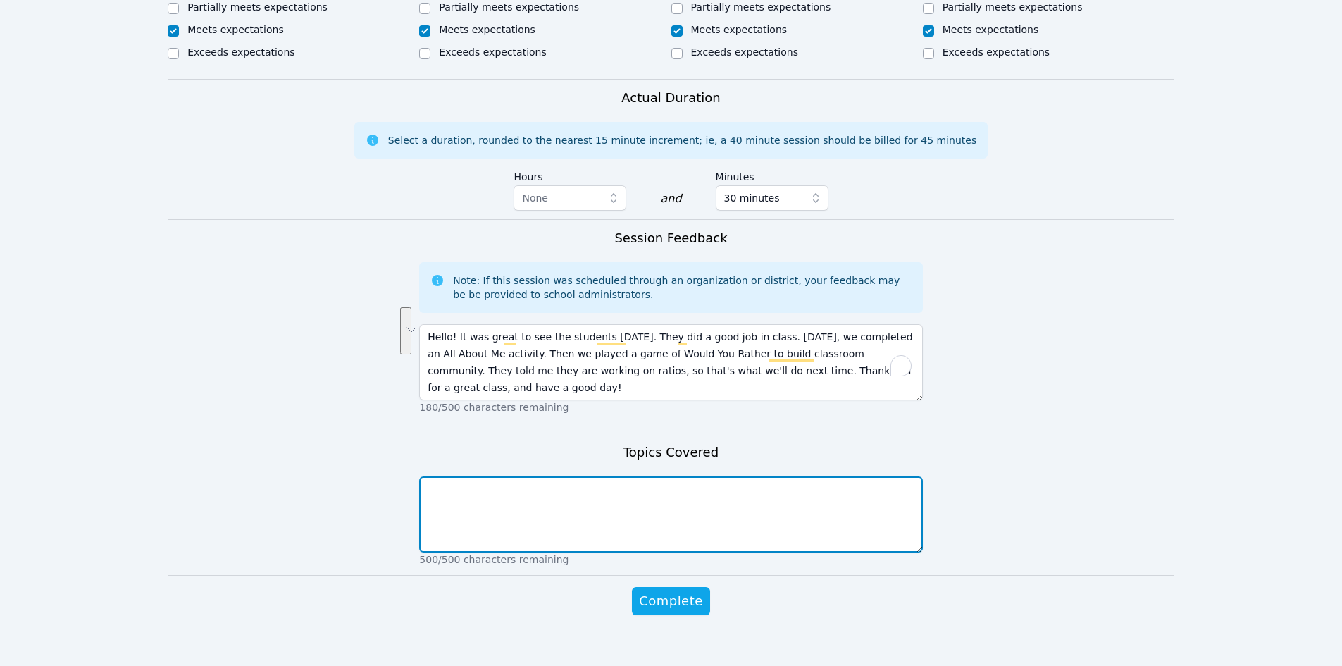
click at [592, 497] on textarea at bounding box center [670, 514] width 503 height 76
type textarea "all about me would you rather"
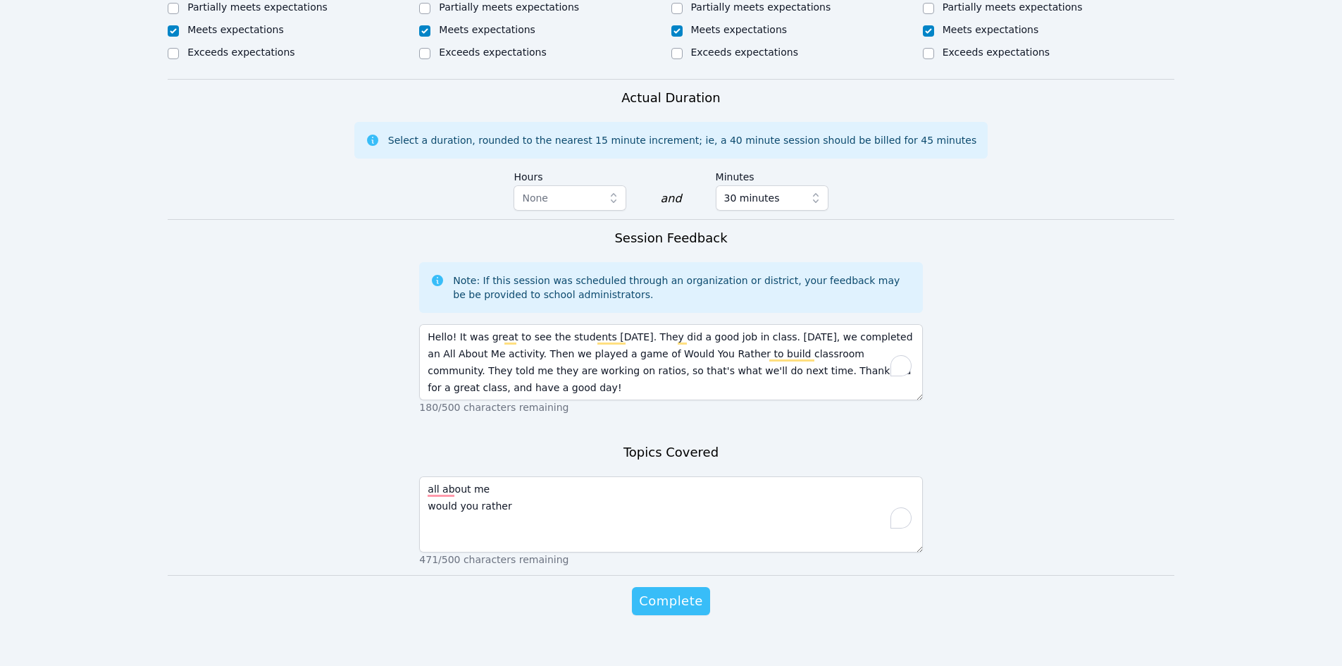
click at [658, 591] on span "Complete" at bounding box center [670, 601] width 63 height 20
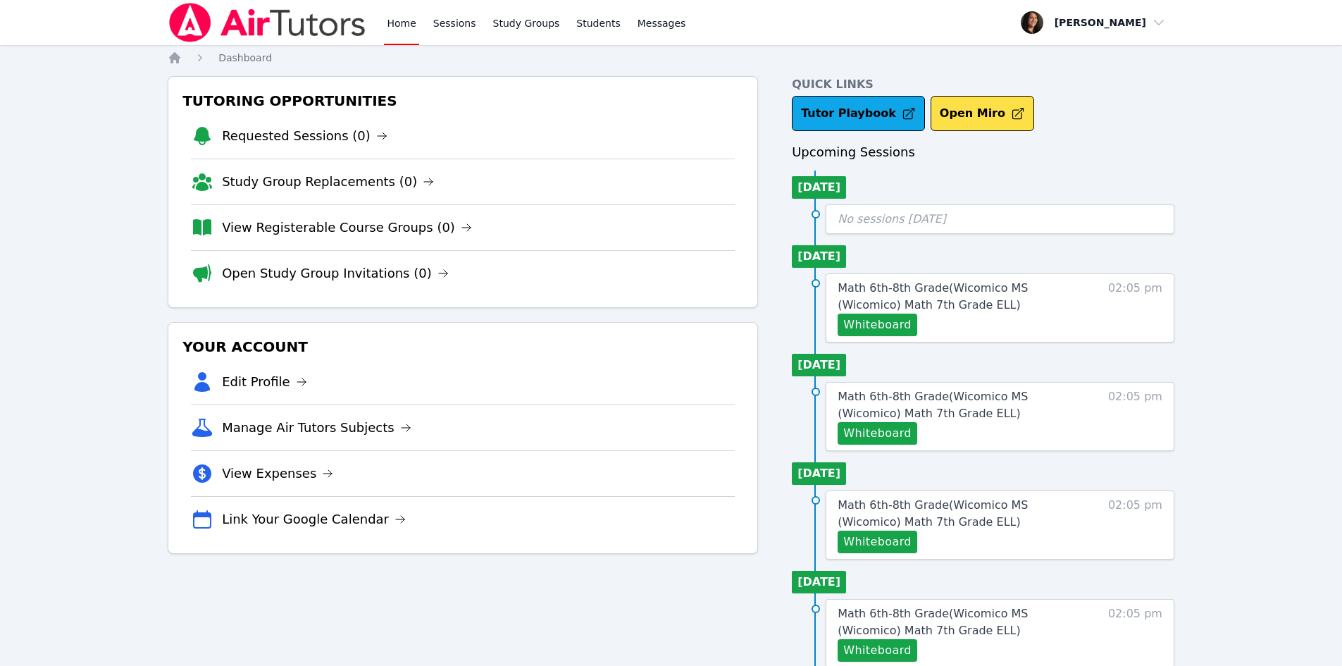
click at [879, 321] on button "Whiteboard" at bounding box center [878, 324] width 80 height 23
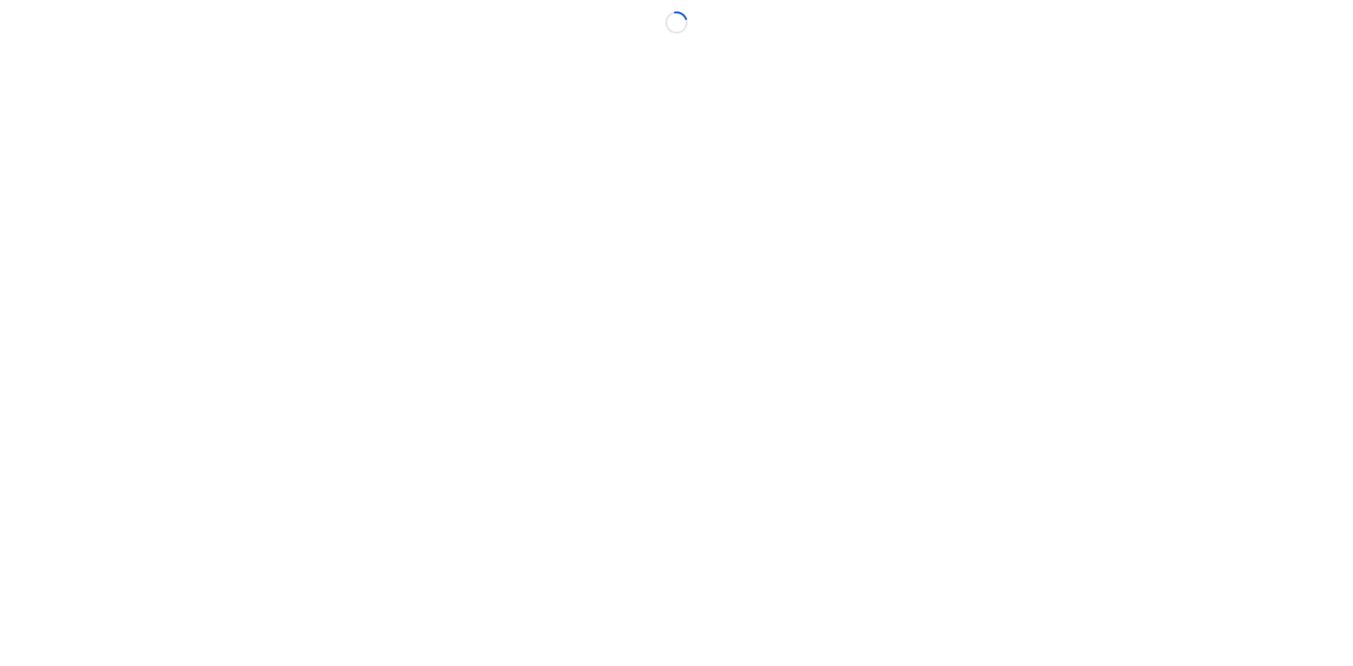
click at [824, 394] on body "Loading..." at bounding box center [676, 333] width 1353 height 666
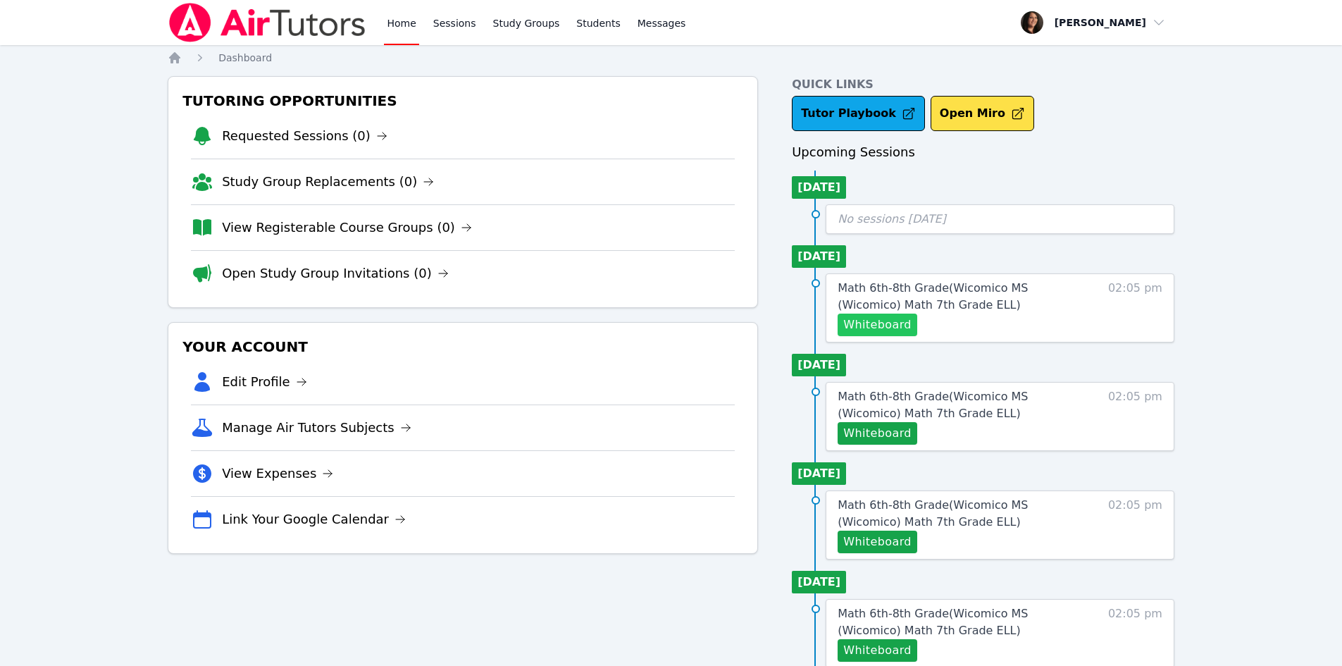
click at [864, 316] on button "Whiteboard" at bounding box center [878, 324] width 80 height 23
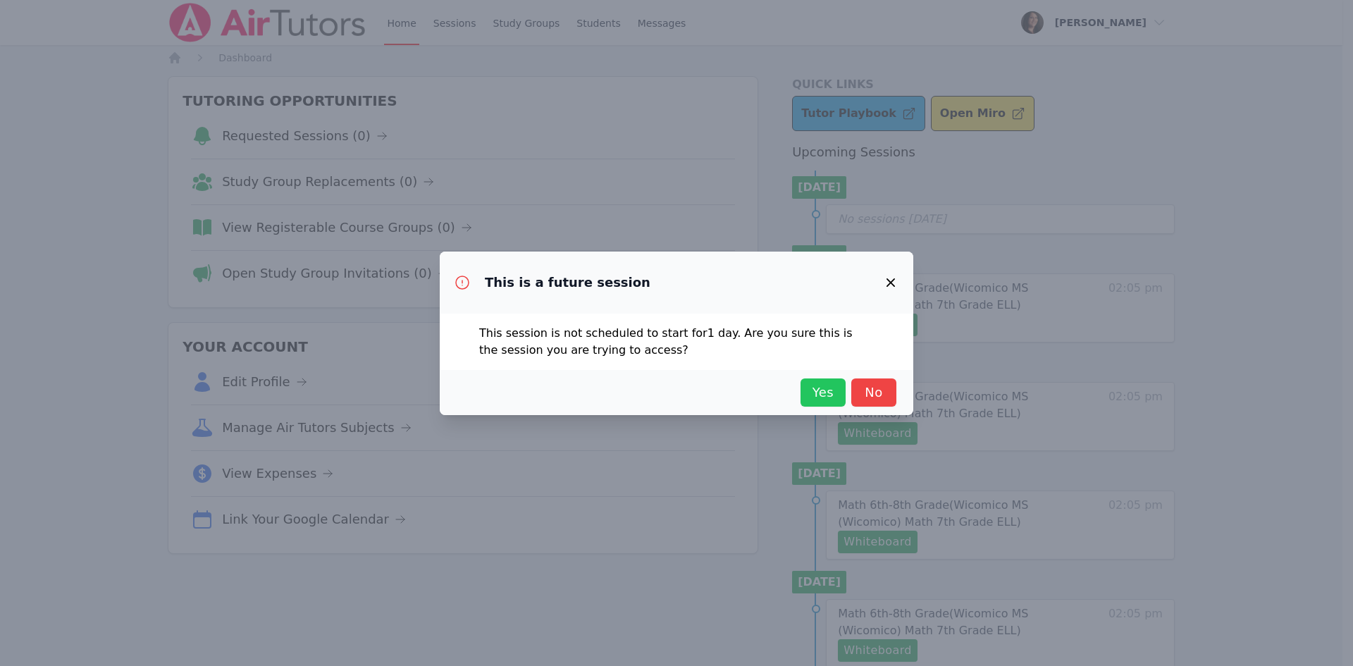
click at [814, 386] on span "Yes" at bounding box center [822, 393] width 31 height 20
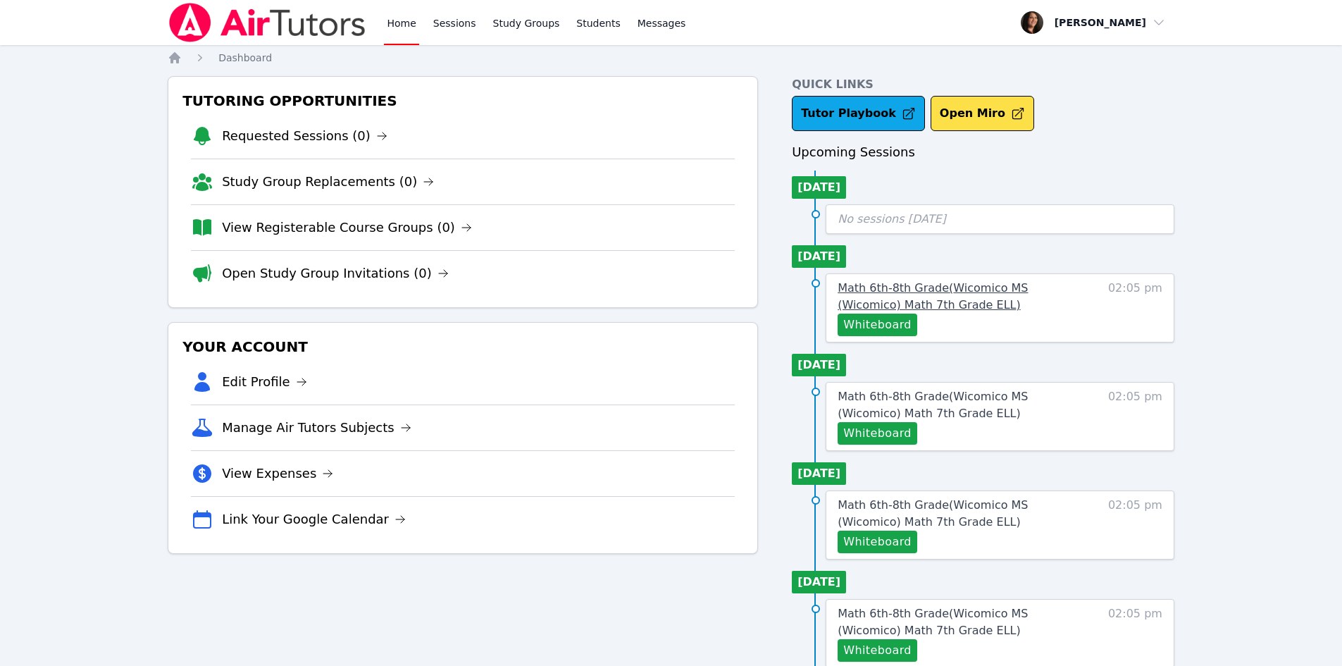
click at [928, 287] on span "Math 6th-8th Grade ( Wicomico MS (Wicomico) Math 7th Grade ELL )" at bounding box center [933, 296] width 190 height 30
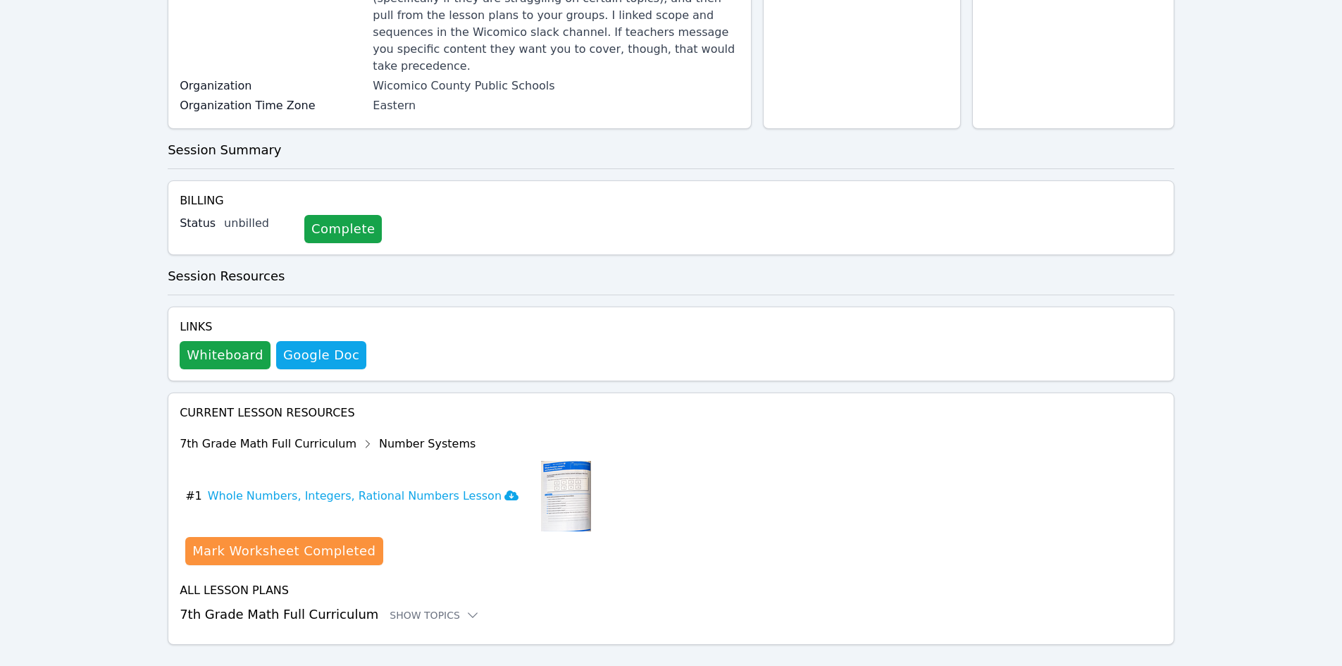
scroll to position [241, 0]
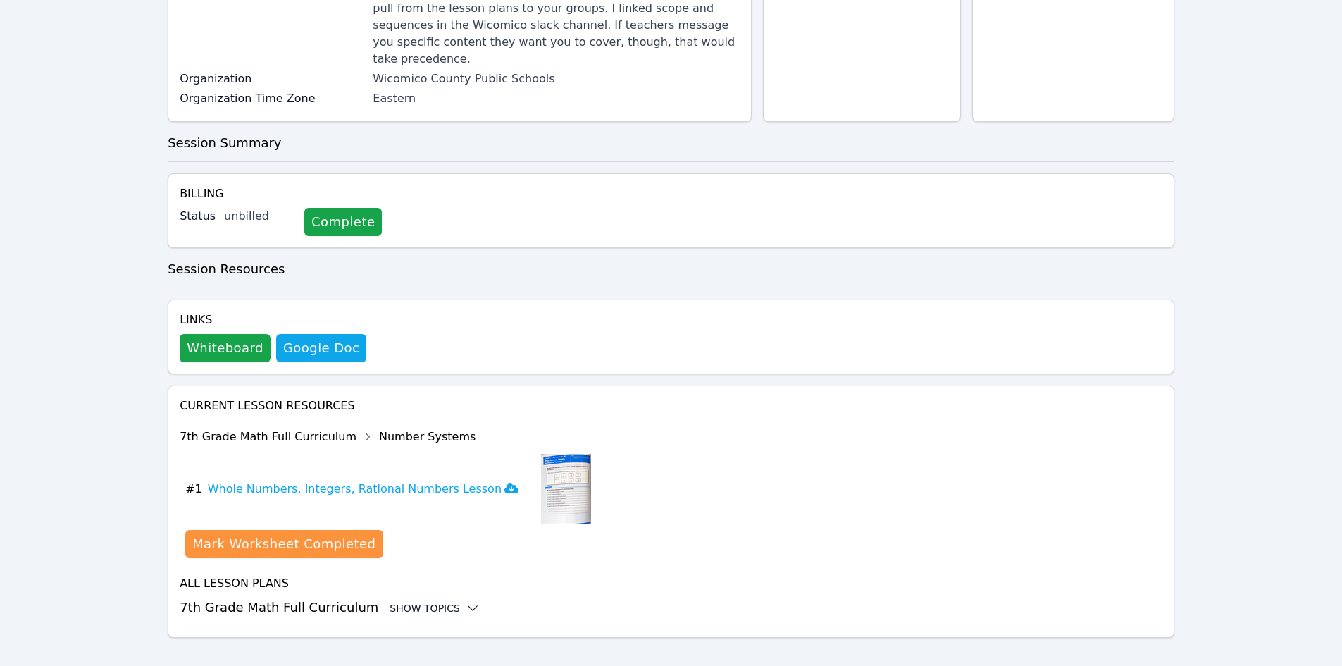
click at [390, 601] on div "Show Topics" at bounding box center [435, 608] width 90 height 14
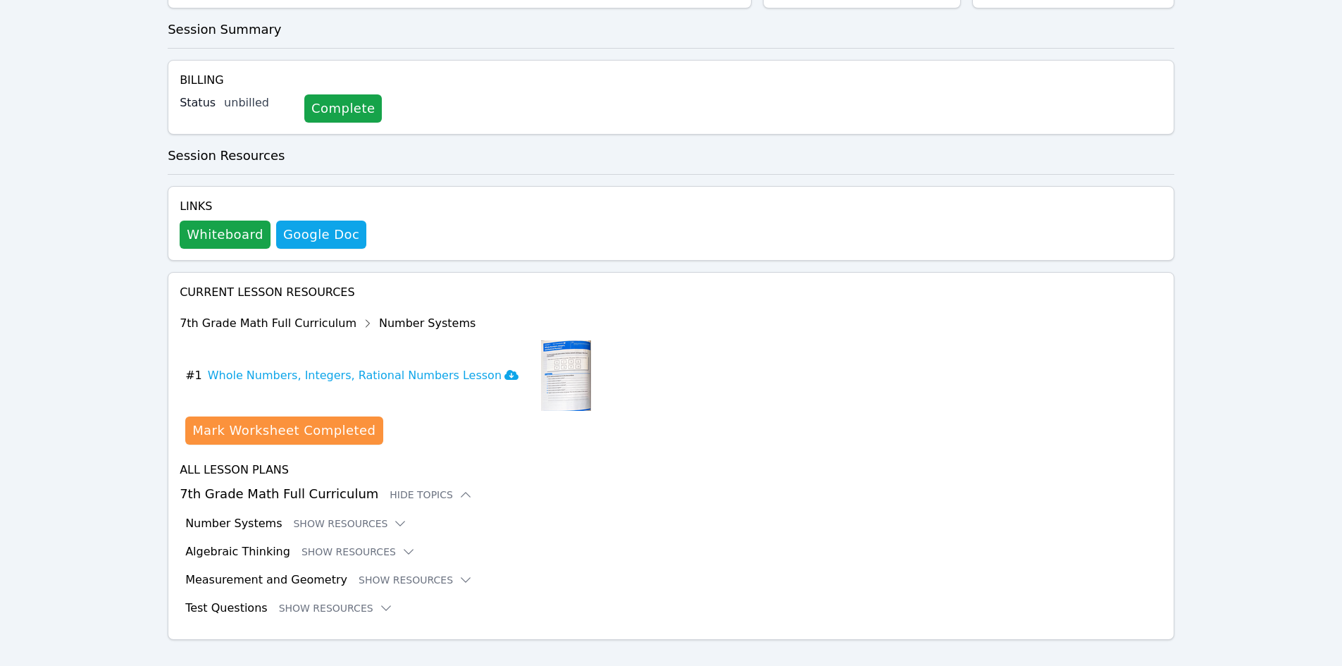
scroll to position [356, 0]
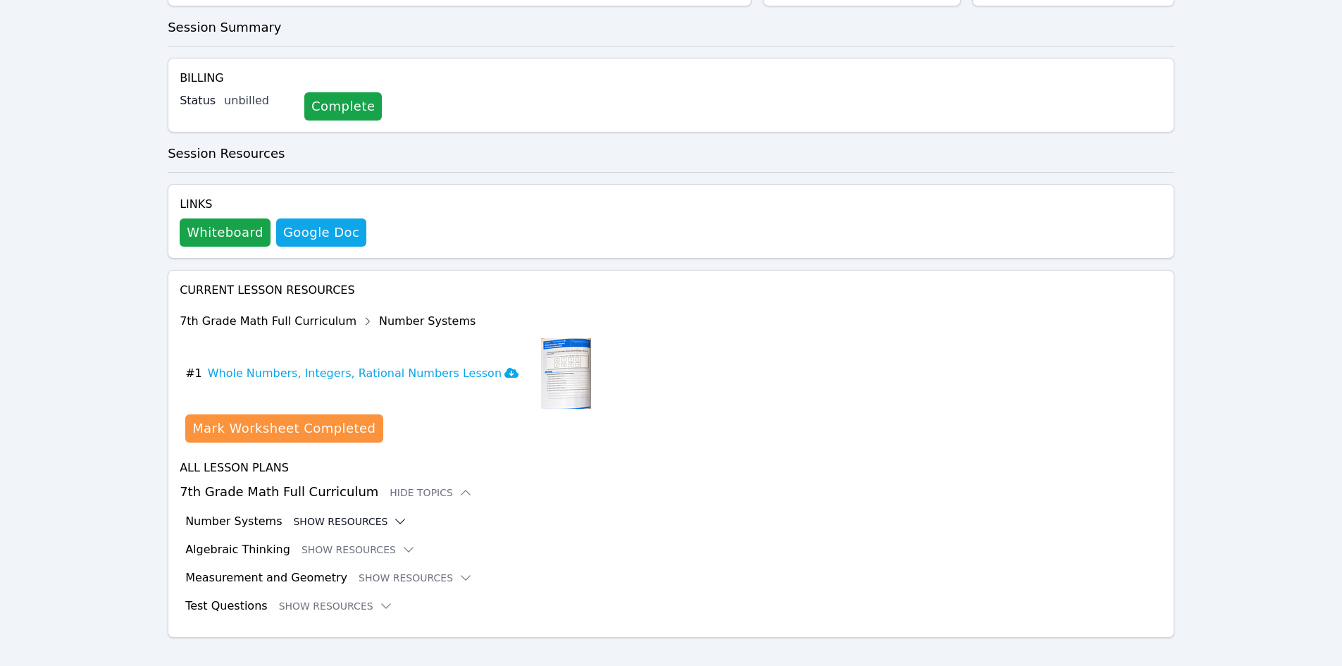
click at [300, 514] on button "Show Resources" at bounding box center [350, 521] width 114 height 14
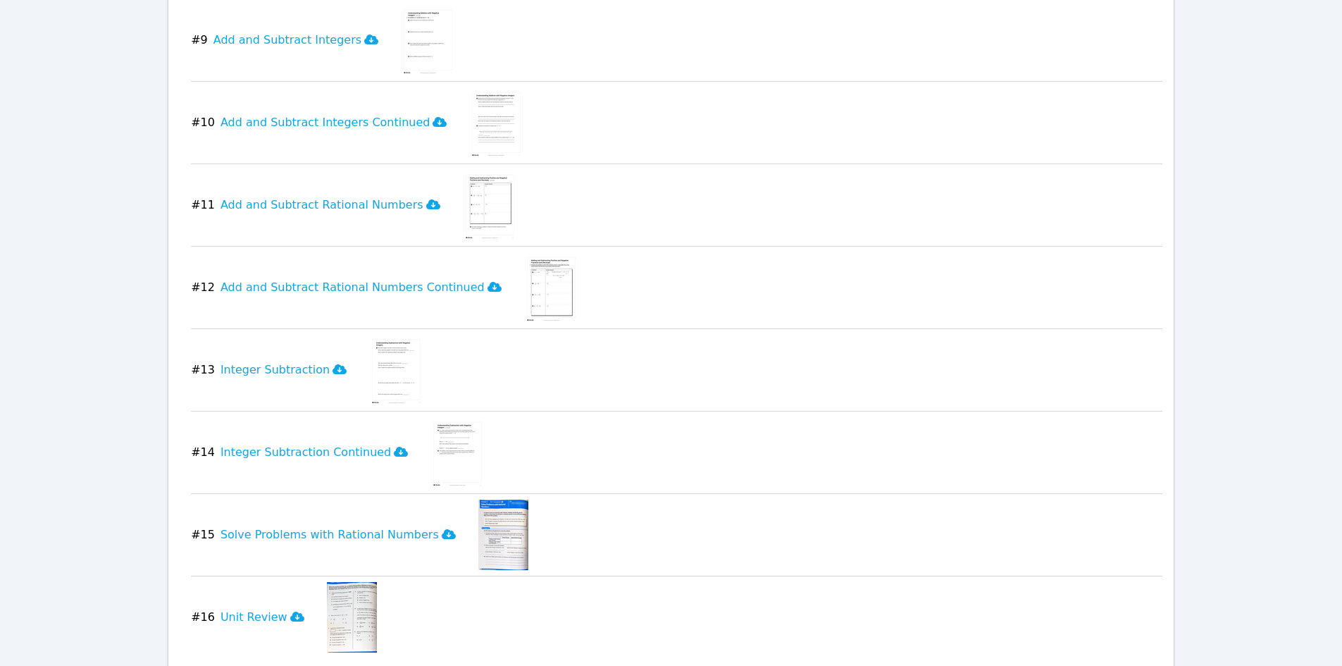
scroll to position [1686, 0]
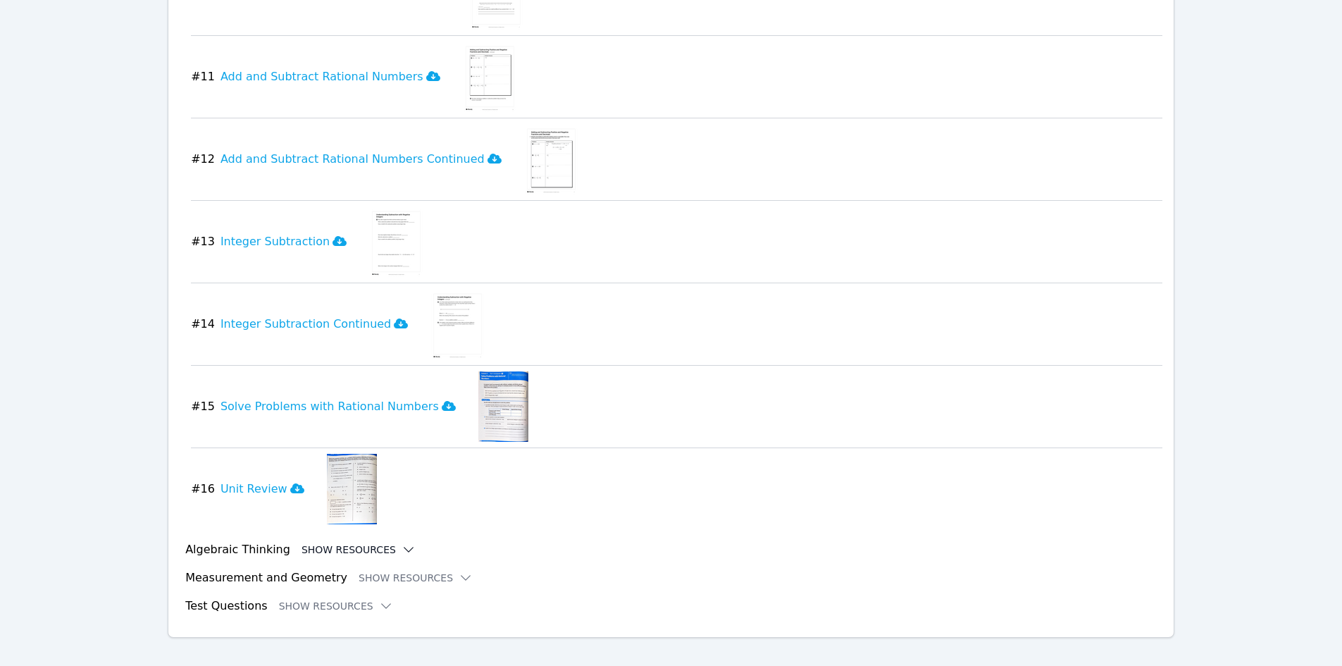
click at [335, 542] on button "Show Resources" at bounding box center [359, 549] width 114 height 14
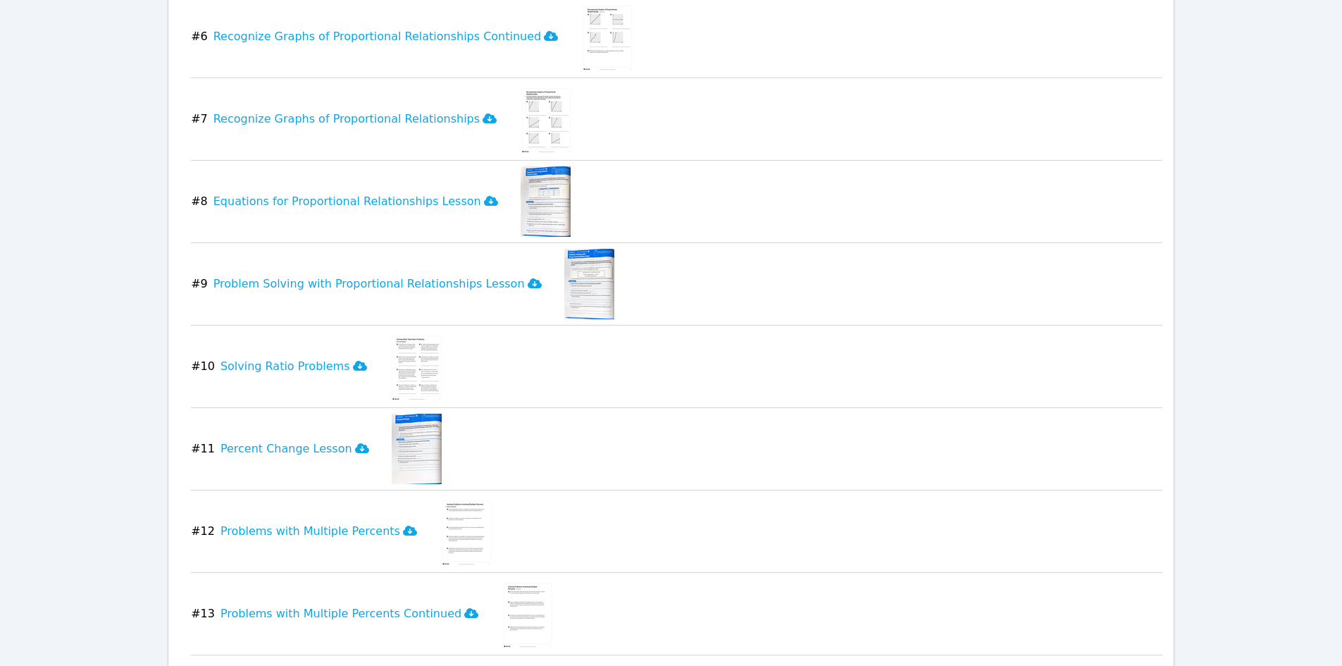
scroll to position [2672, 0]
click at [297, 357] on h3 "Solving Ratio Problems" at bounding box center [294, 365] width 147 height 17
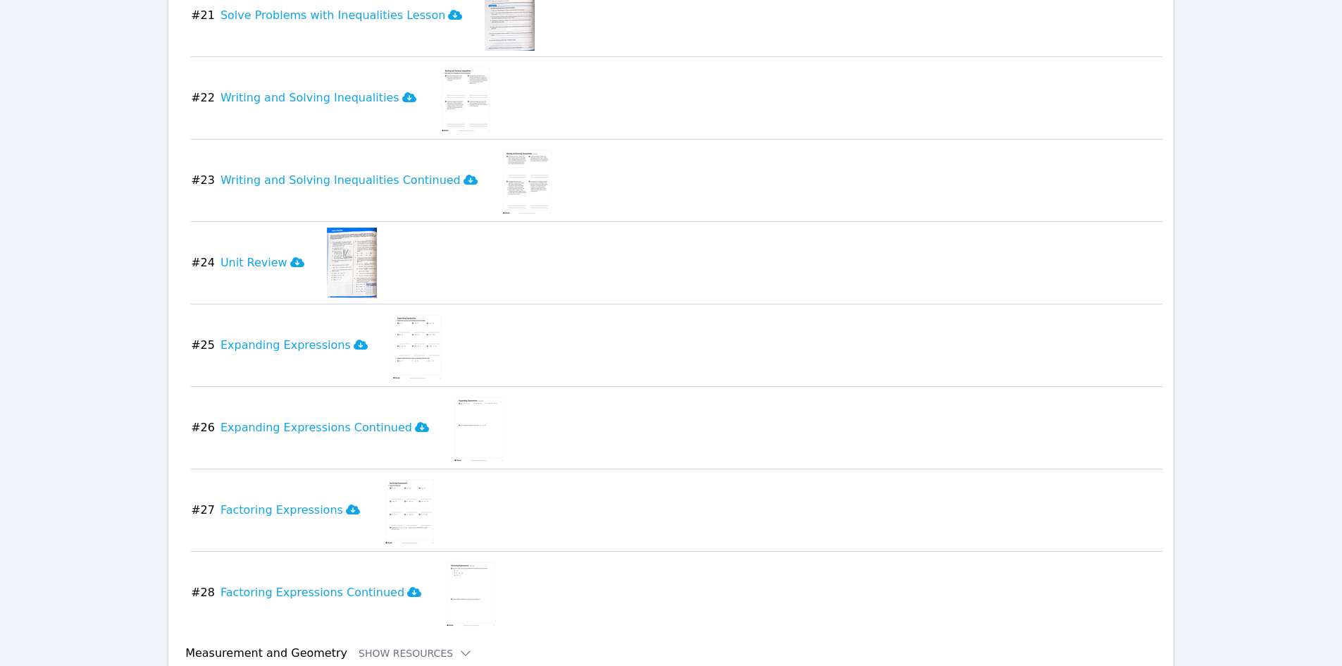
scroll to position [4004, 0]
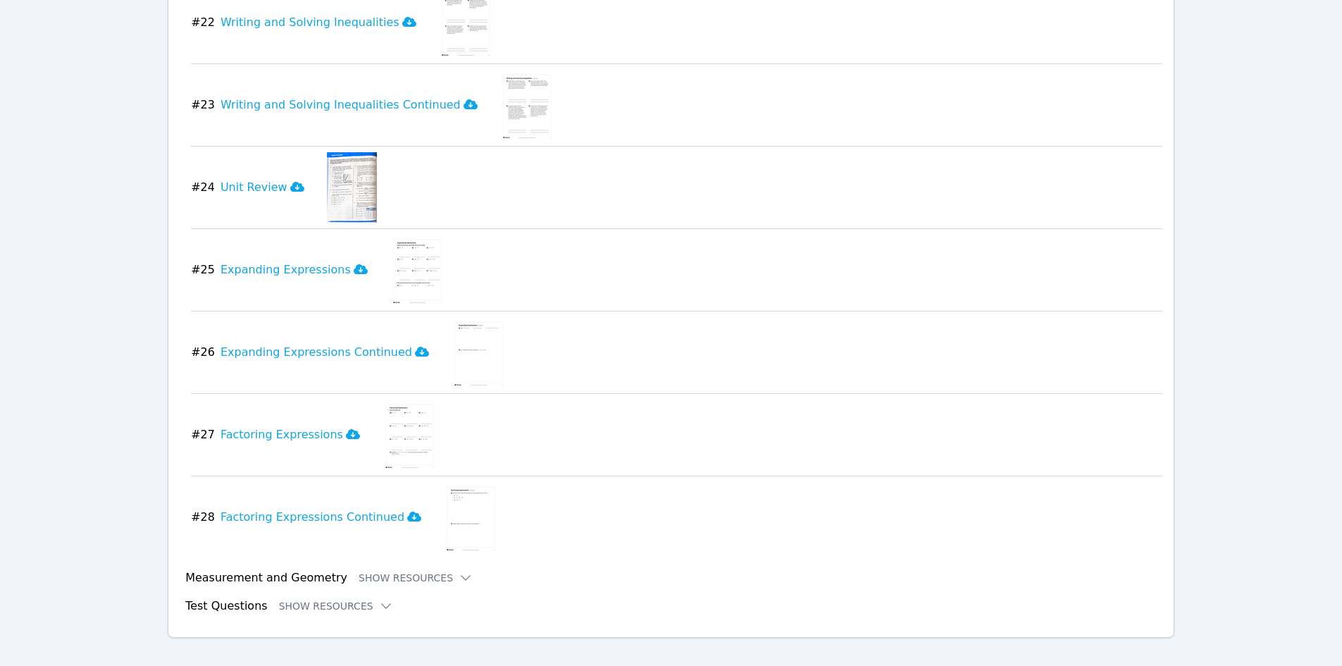
click at [288, 569] on h3 "Measurement and Geometry" at bounding box center [266, 577] width 162 height 17
click at [406, 571] on button "Show Resources" at bounding box center [416, 578] width 114 height 14
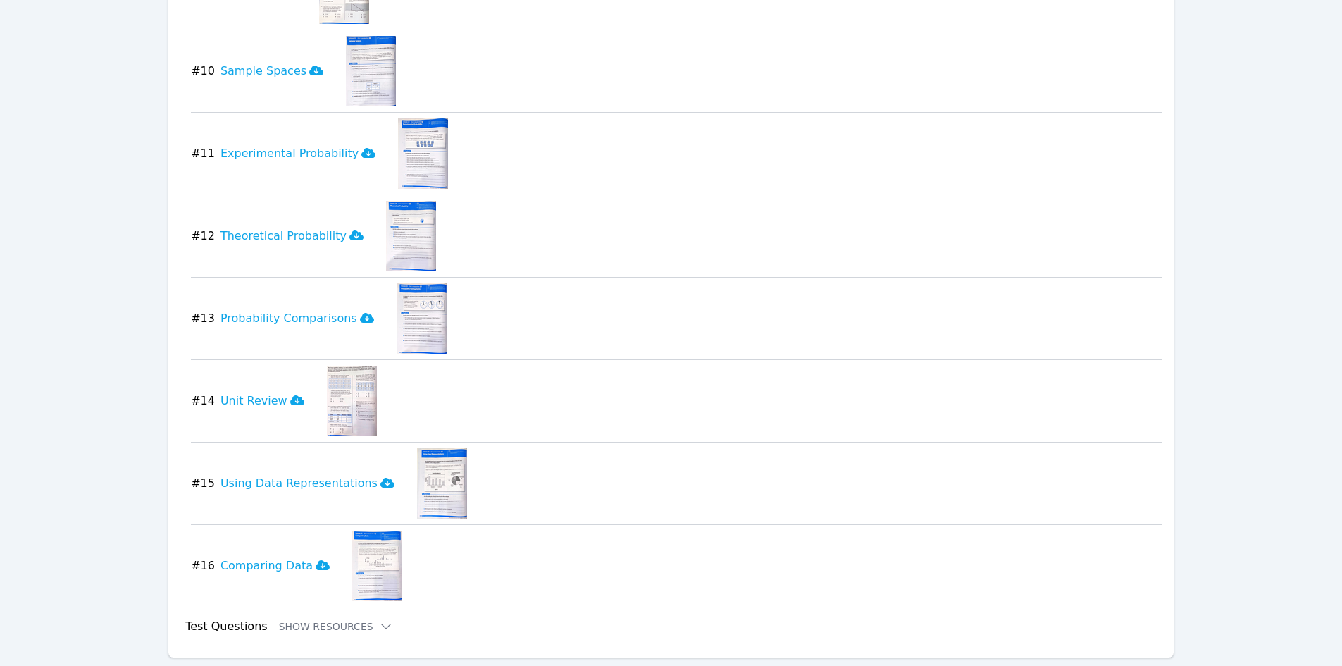
scroll to position [5334, 0]
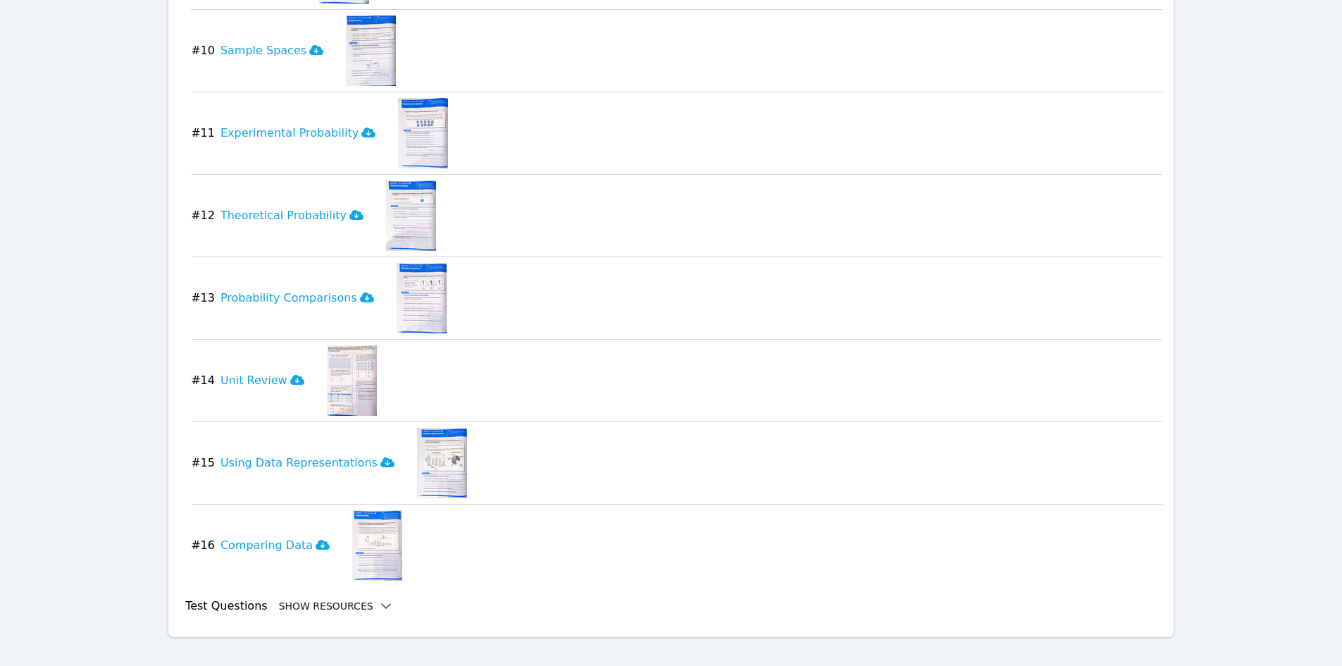
click at [344, 599] on button "Show Resources" at bounding box center [336, 606] width 114 height 14
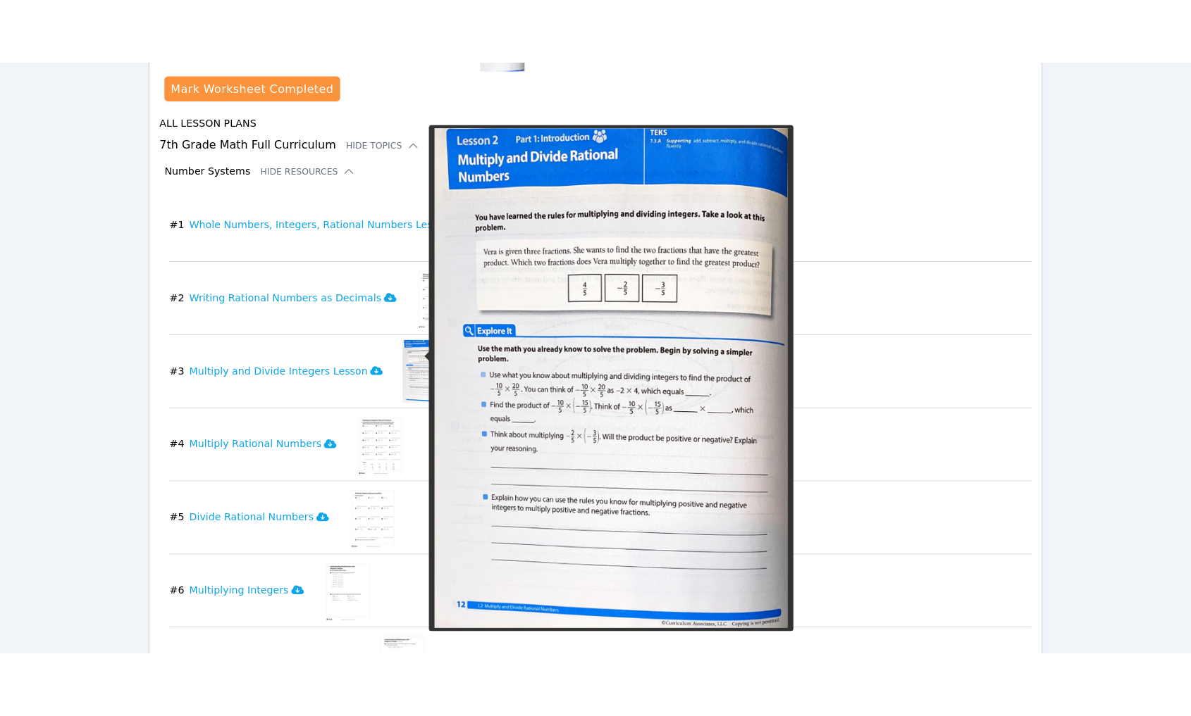
scroll to position [755, 0]
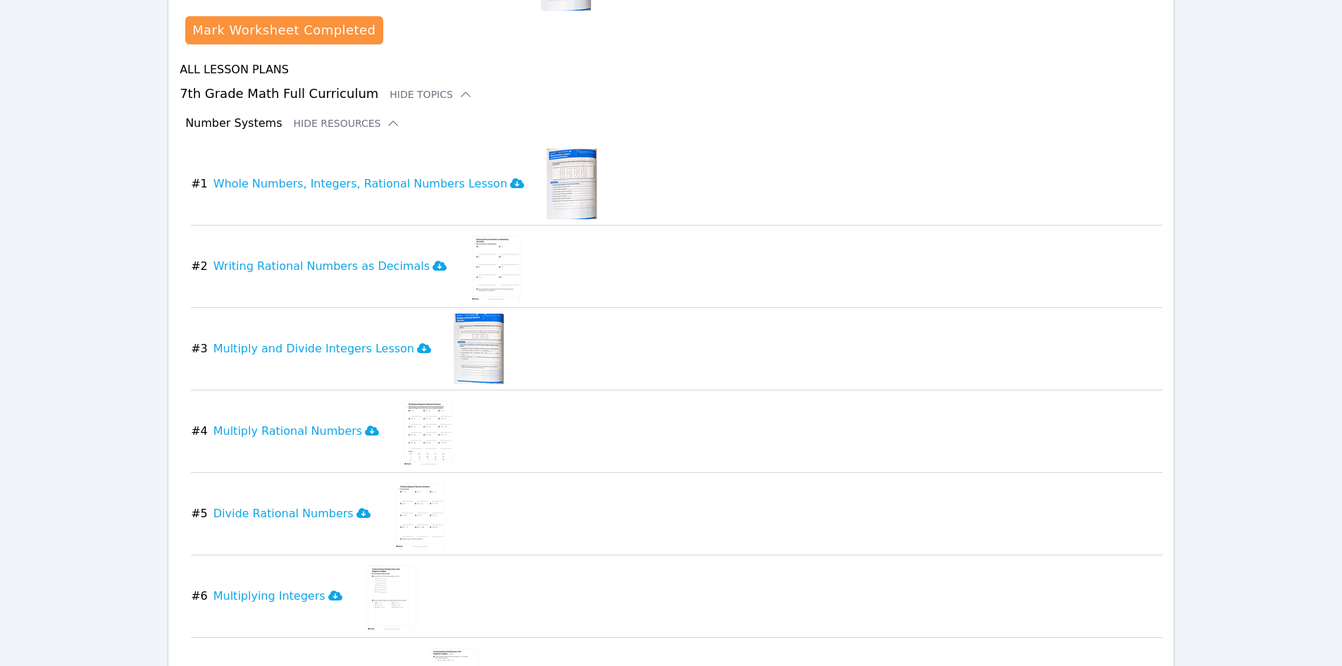
click at [547, 168] on img at bounding box center [572, 184] width 50 height 70
click at [419, 175] on h3 "Whole Numbers, Integers, Rational Numbers Lesson" at bounding box center [368, 183] width 311 height 17
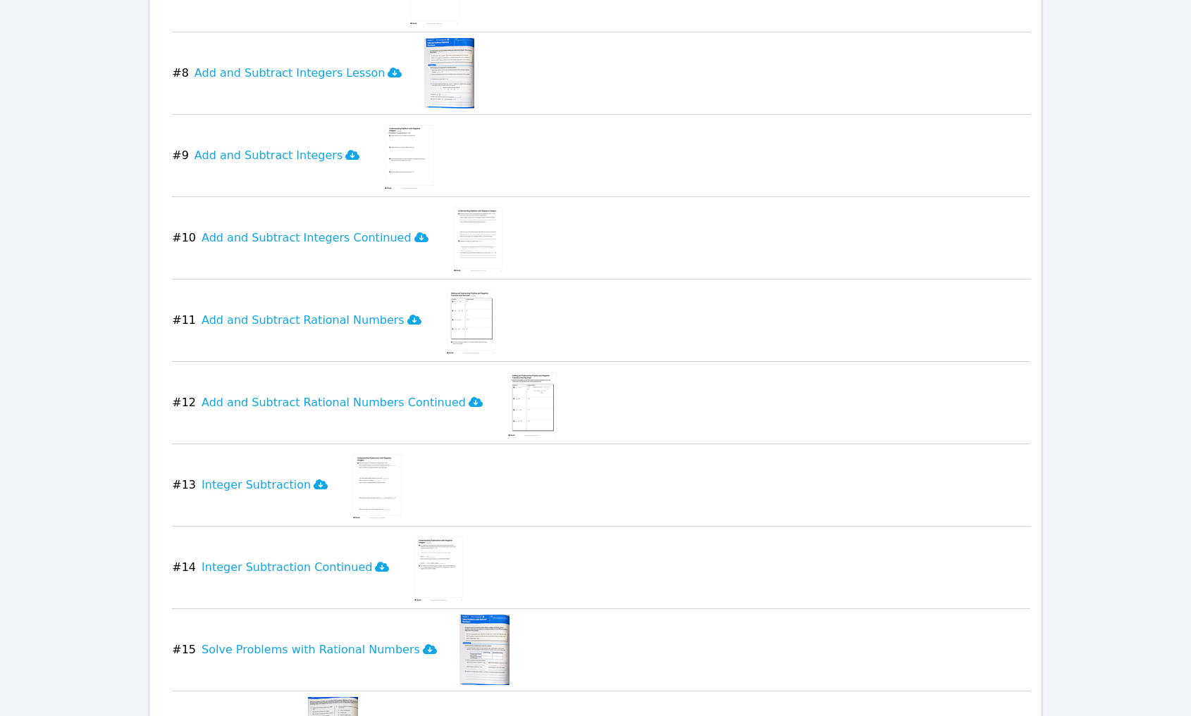
scroll to position [1529, 0]
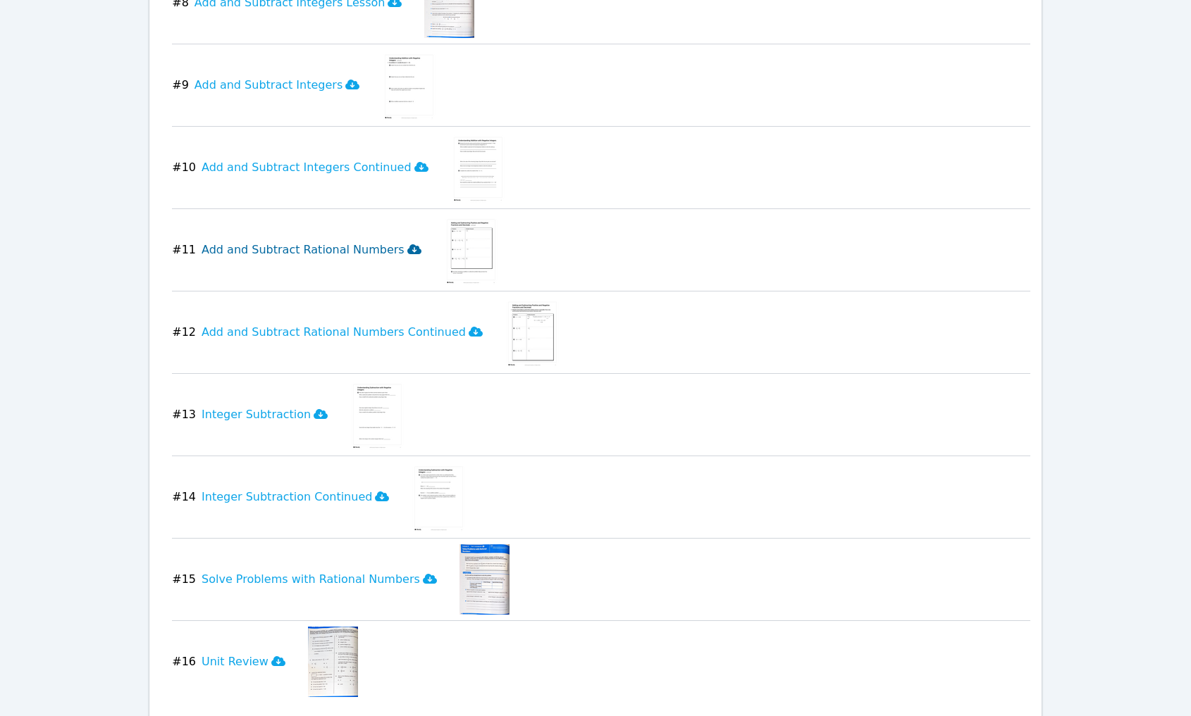
click at [335, 242] on h3 "Add and Subtract Rational Numbers" at bounding box center [311, 250] width 220 height 17
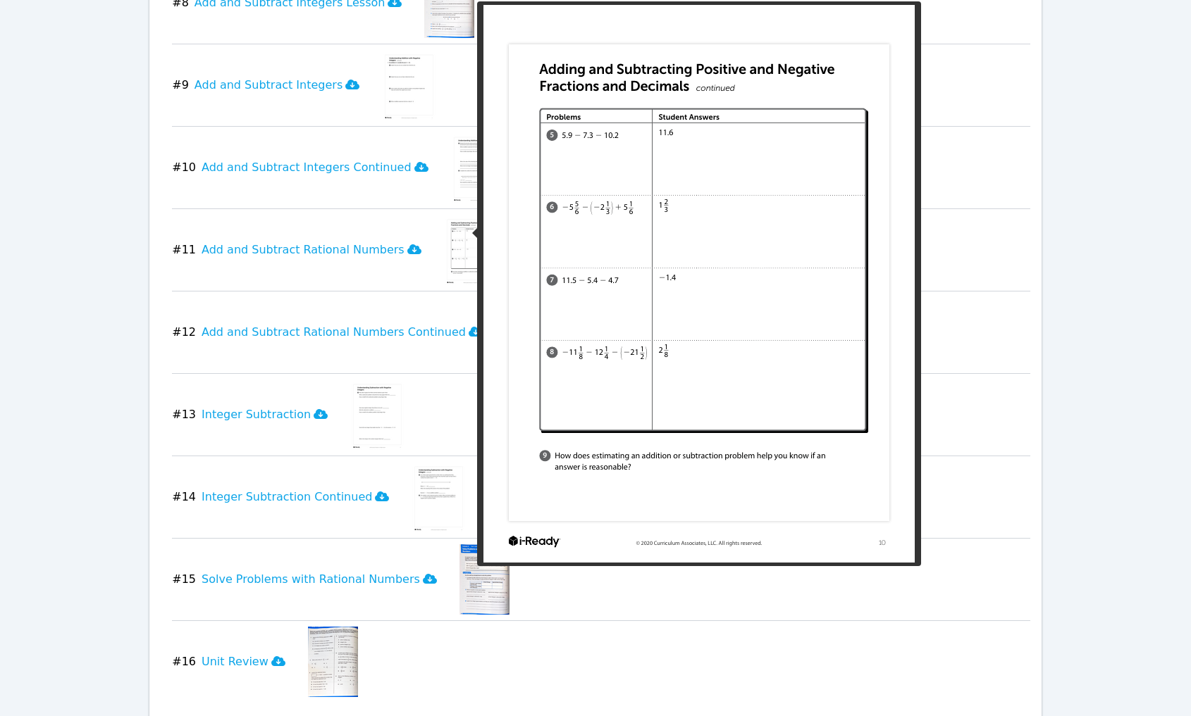
click at [464, 232] on img at bounding box center [471, 250] width 54 height 70
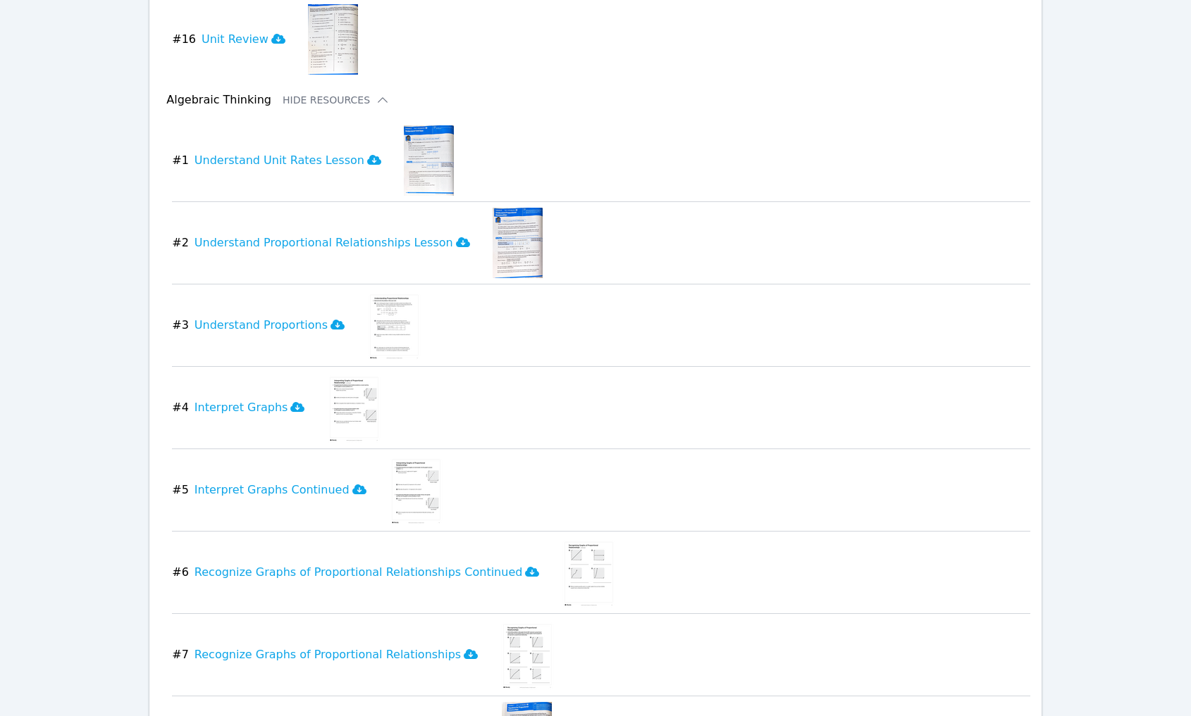
scroll to position [2163, 0]
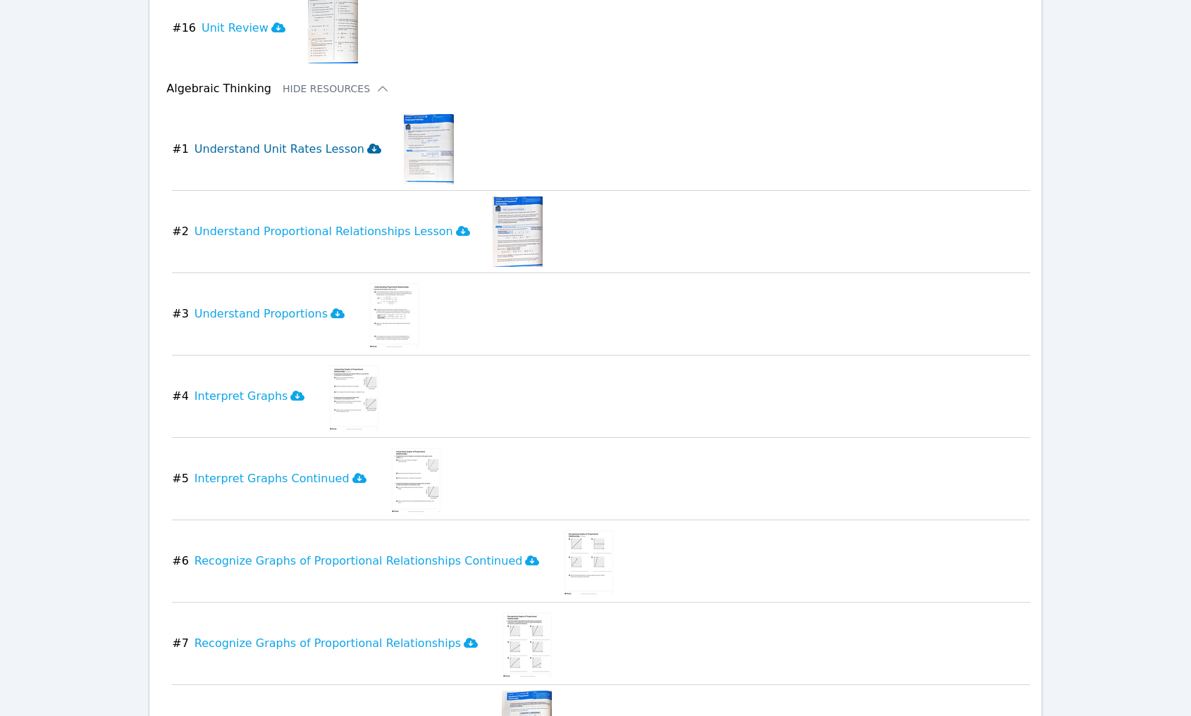
click at [293, 141] on h3 "Understand Unit Rates Lesson" at bounding box center [287, 149] width 187 height 17
